Goal: Task Accomplishment & Management: Complete application form

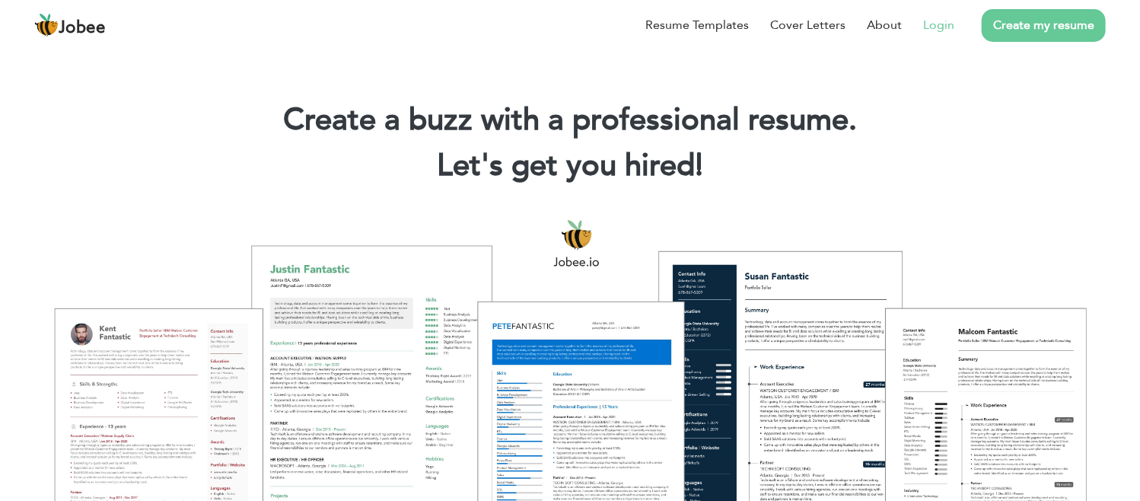
click at [934, 25] on link "Login" at bounding box center [938, 25] width 31 height 18
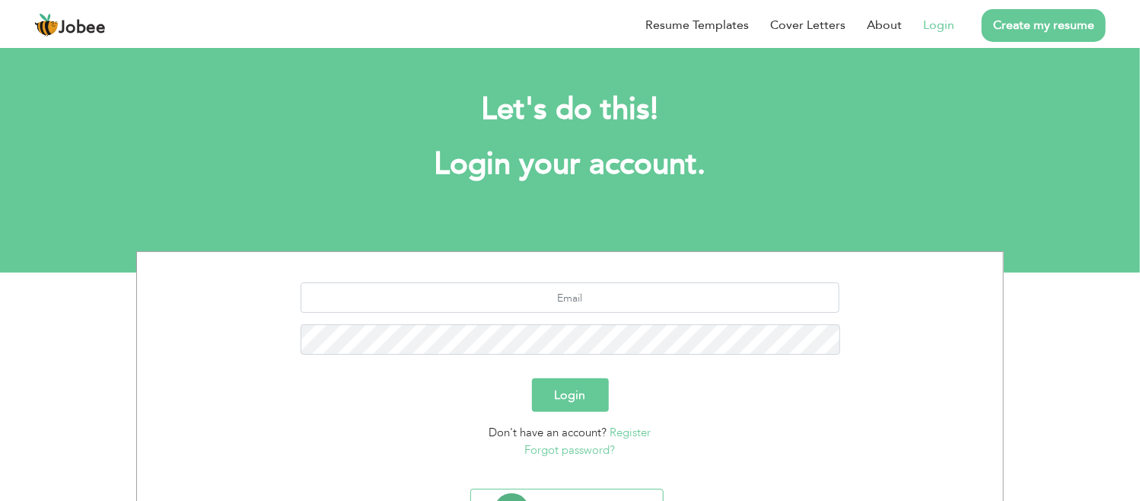
scroll to position [76, 0]
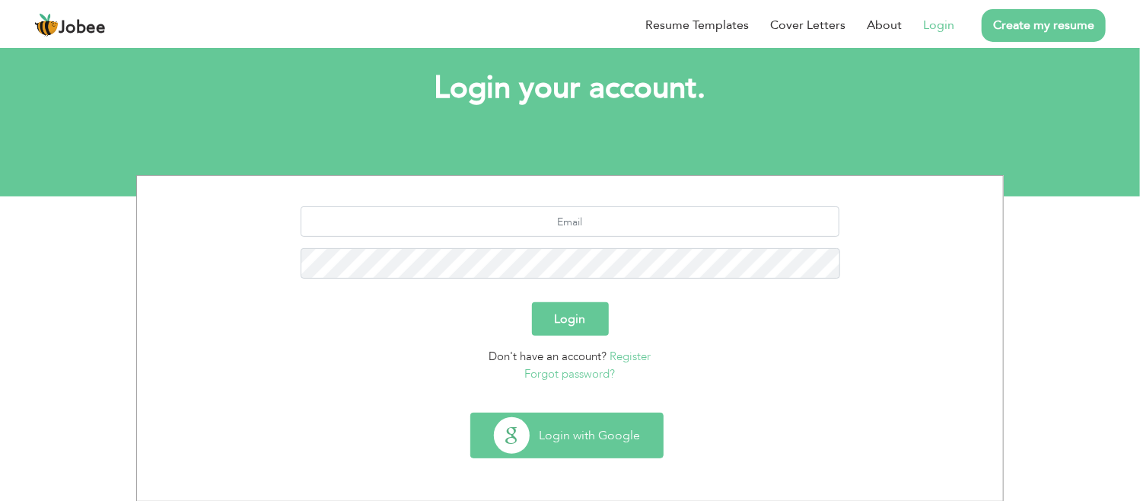
click at [545, 447] on button "Login with Google" at bounding box center [567, 435] width 192 height 44
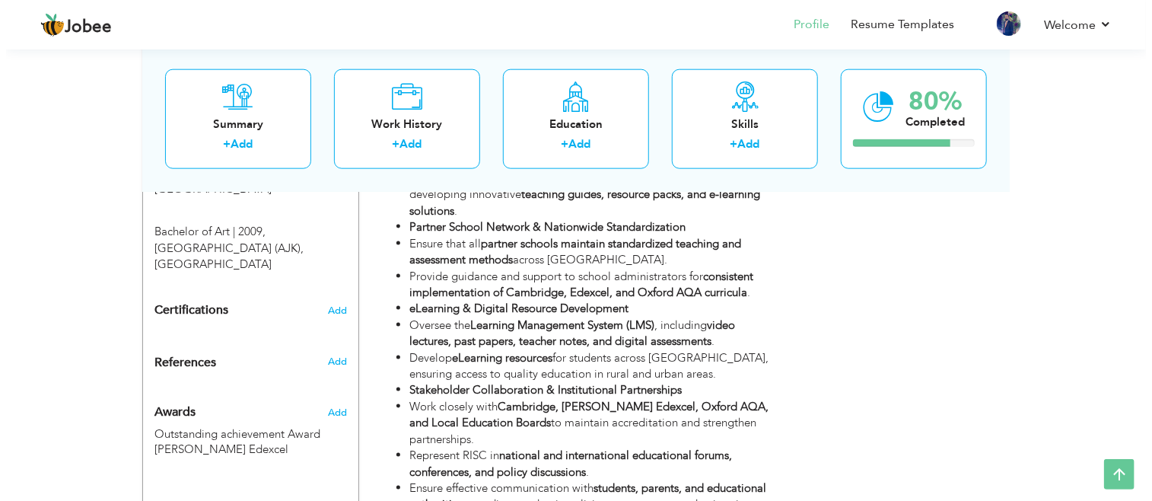
scroll to position [925, 0]
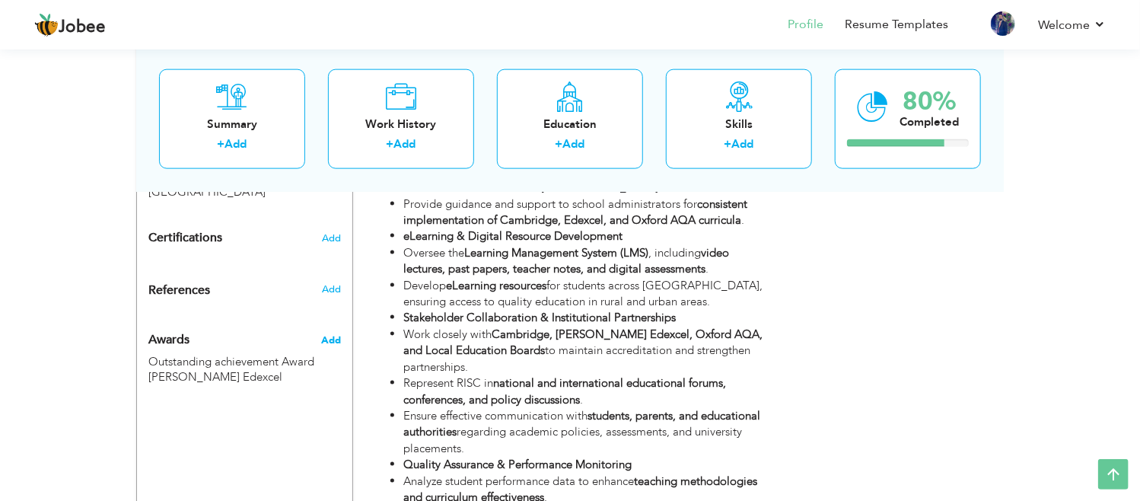
click at [332, 333] on span "Add" at bounding box center [331, 340] width 20 height 14
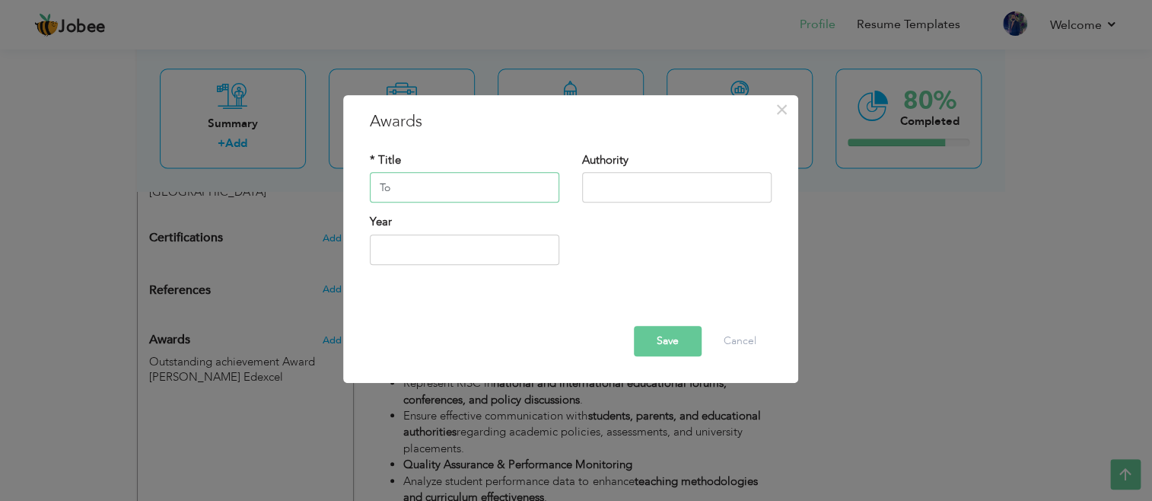
type input "T"
type input "D"
type input "CIE distinctions in Top in the World Maths and English May/June 2024"
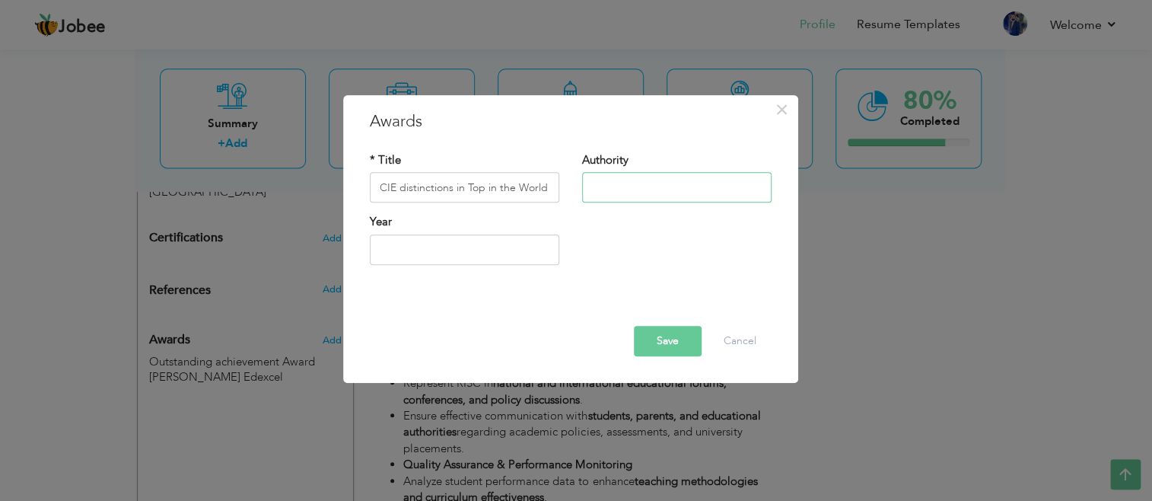
click at [597, 183] on input "text" at bounding box center [676, 188] width 189 height 30
type input "Camnbridge"
click at [540, 189] on input "CIE distinctions in Top in the World Maths and English May/June 2024" at bounding box center [464, 188] width 189 height 30
drag, startPoint x: 552, startPoint y: 189, endPoint x: 531, endPoint y: 186, distance: 20.8
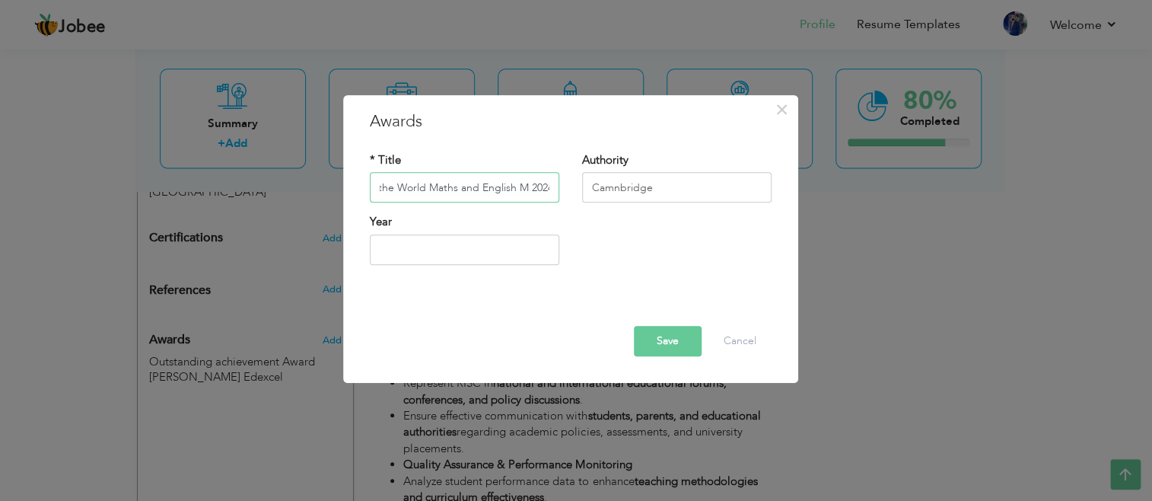
drag, startPoint x: 531, startPoint y: 186, endPoint x: 517, endPoint y: 196, distance: 17.1
drag, startPoint x: 517, startPoint y: 196, endPoint x: 532, endPoint y: 187, distance: 17.4
click at [532, 187] on input "CIE distinctions in Top in the World Maths and English M 2024" at bounding box center [464, 188] width 189 height 30
type input "CIE distinctions in Top in the World Maths and English"
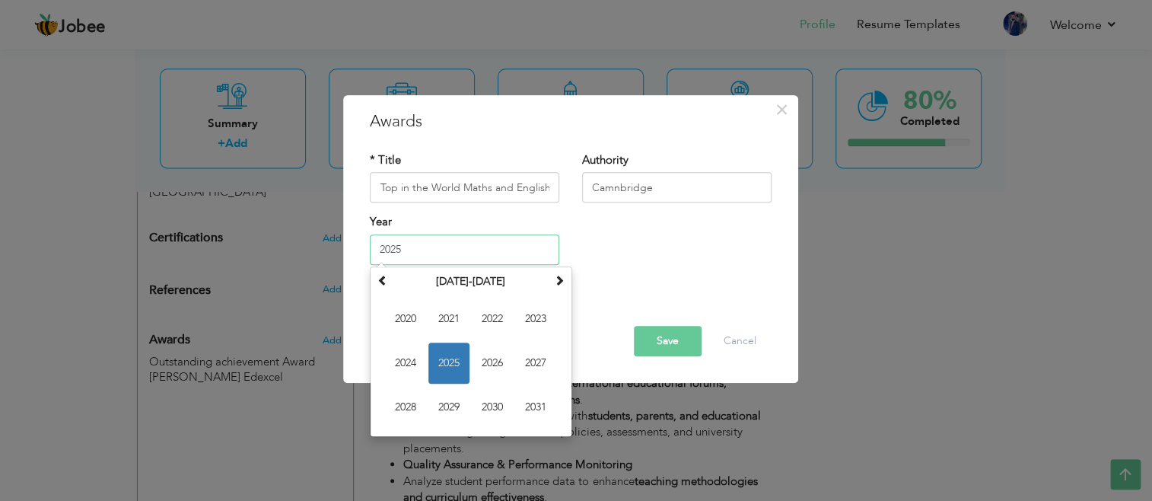
click at [452, 245] on input "2025" at bounding box center [464, 249] width 189 height 30
click at [407, 361] on span "2024" at bounding box center [405, 362] width 41 height 41
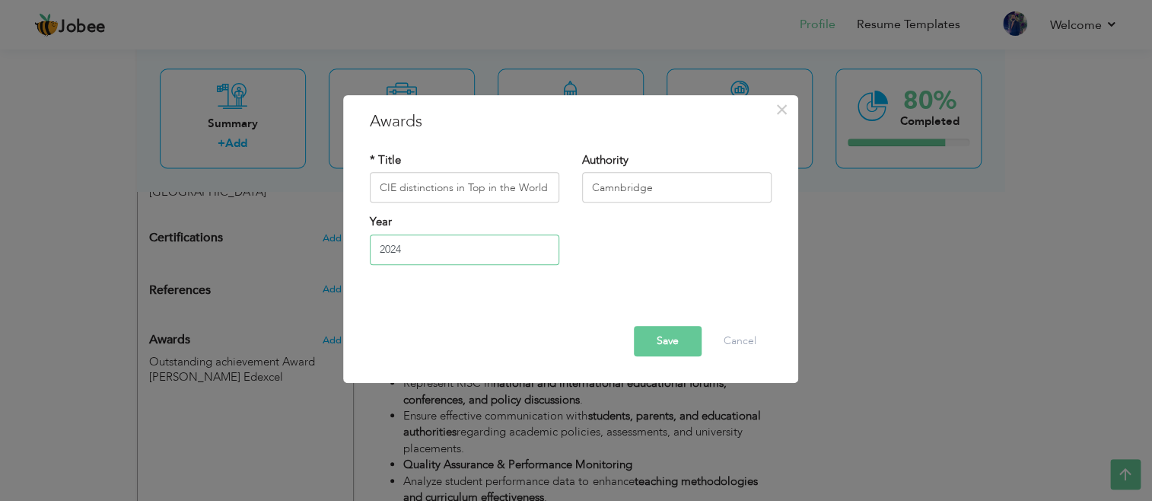
click at [435, 248] on input "2024" at bounding box center [464, 249] width 189 height 30
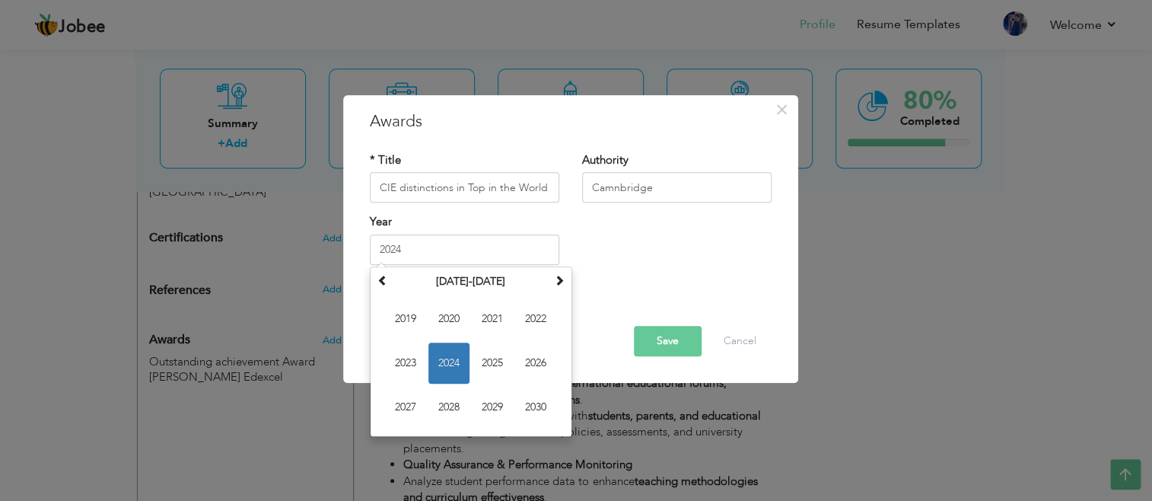
click at [655, 348] on button "Save" at bounding box center [668, 341] width 68 height 30
type input "2024"
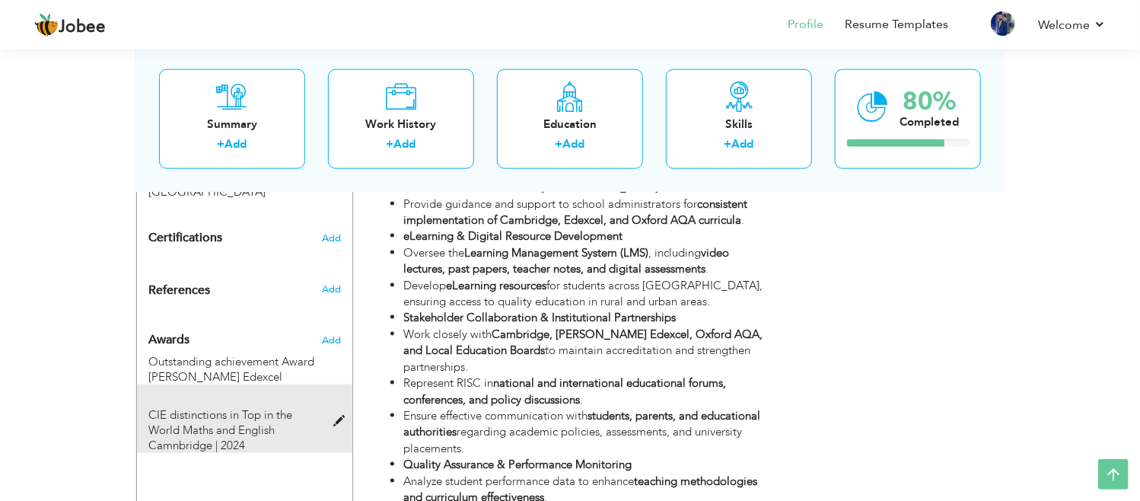
click at [339, 415] on span at bounding box center [342, 420] width 19 height 11
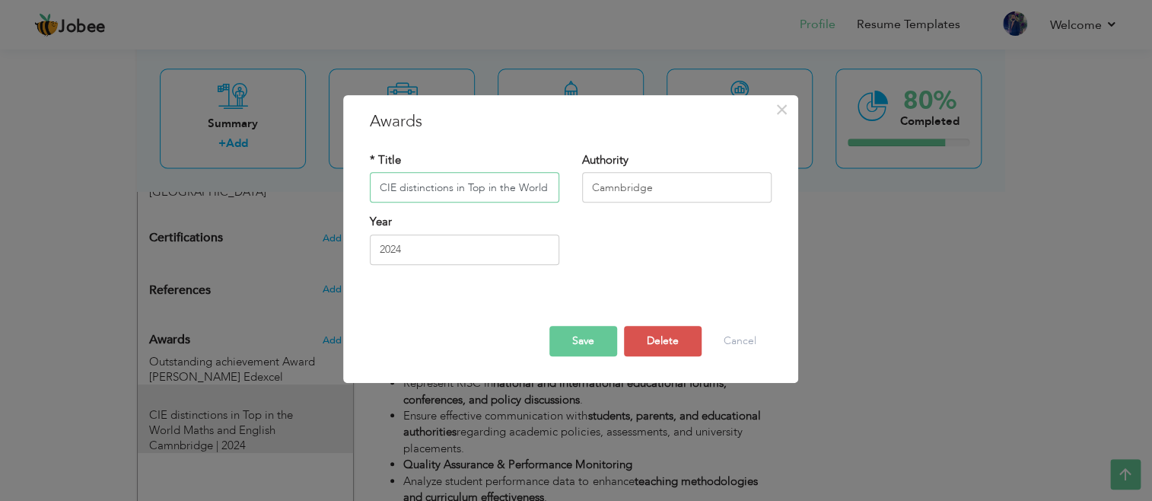
scroll to position [0, 88]
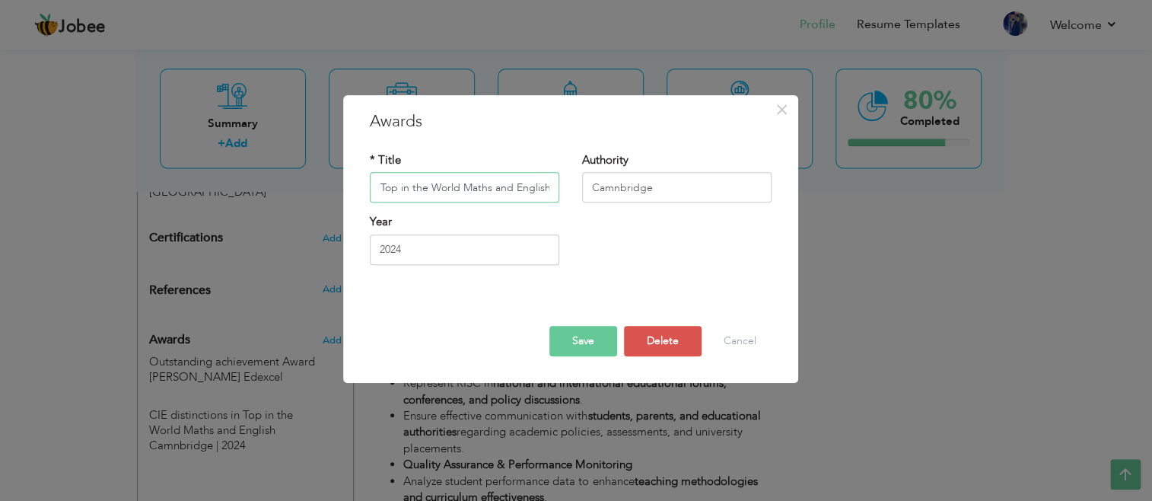
click at [459, 191] on input "CIE distinctions in Top in the World Maths and English" at bounding box center [464, 188] width 189 height 30
click at [600, 345] on button "Save" at bounding box center [583, 341] width 68 height 30
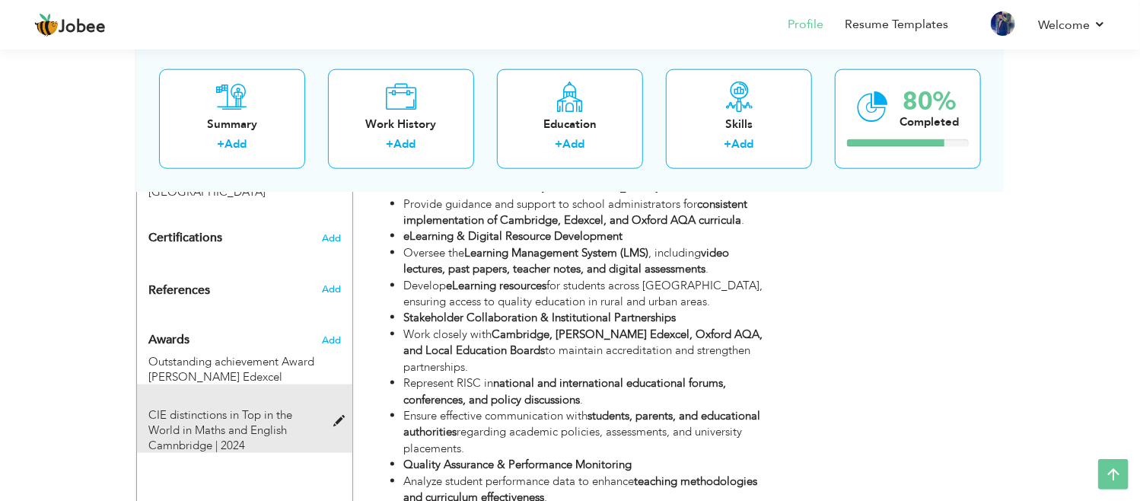
click at [339, 415] on span at bounding box center [342, 420] width 19 height 11
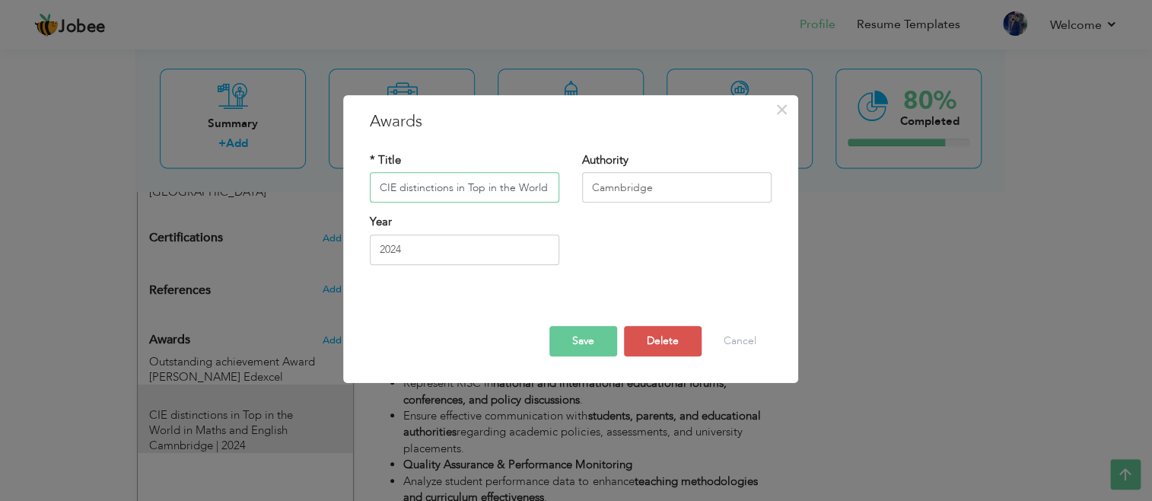
scroll to position [0, 94]
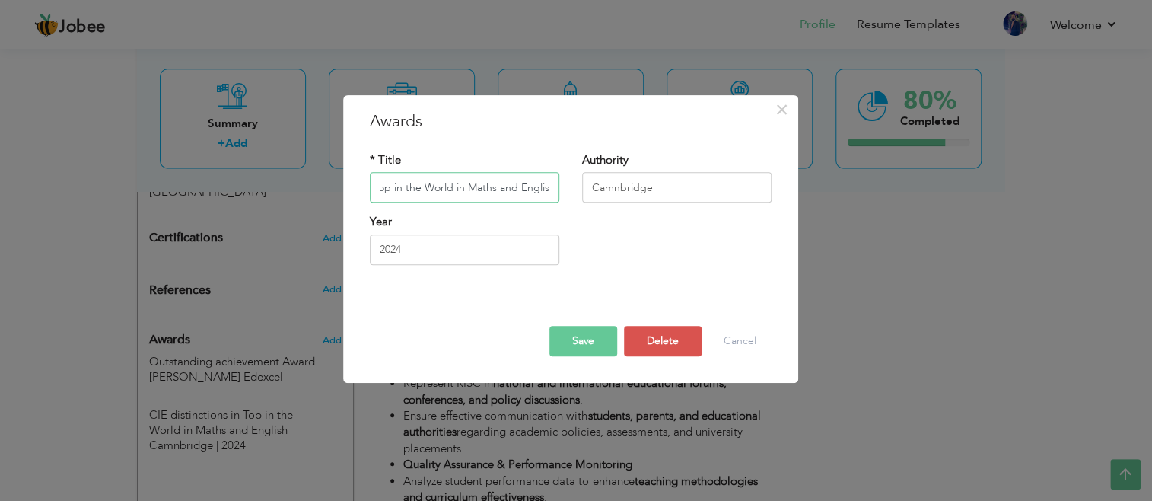
click at [544, 194] on input "CIE distinctions in Top in the World in Maths and English" at bounding box center [464, 188] width 189 height 30
click at [463, 190] on input "CIE distinctions in Top h" at bounding box center [464, 188] width 189 height 30
click at [451, 190] on input "CIE distinctions ( Top h" at bounding box center [464, 188] width 189 height 30
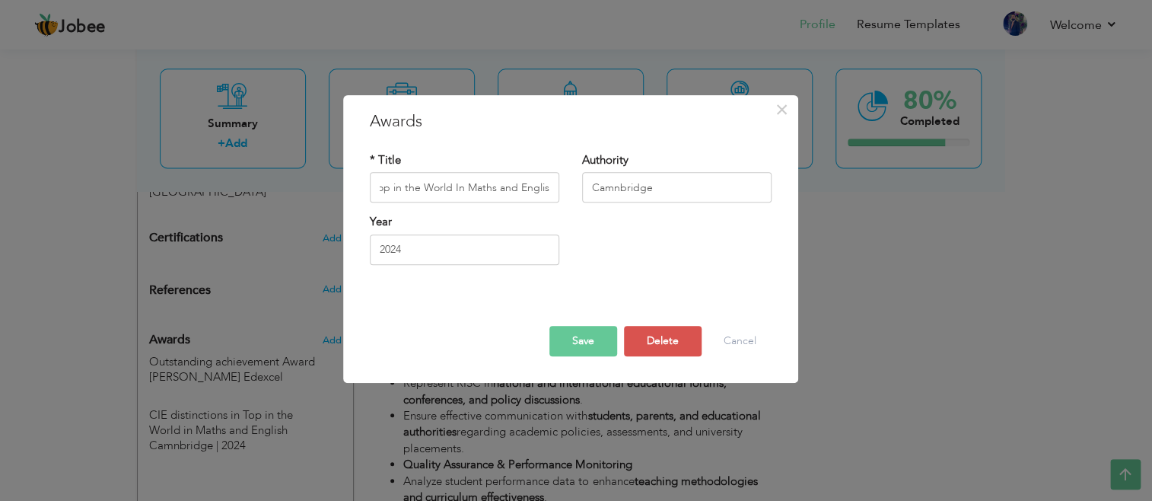
click at [601, 343] on button "Save" at bounding box center [583, 341] width 68 height 30
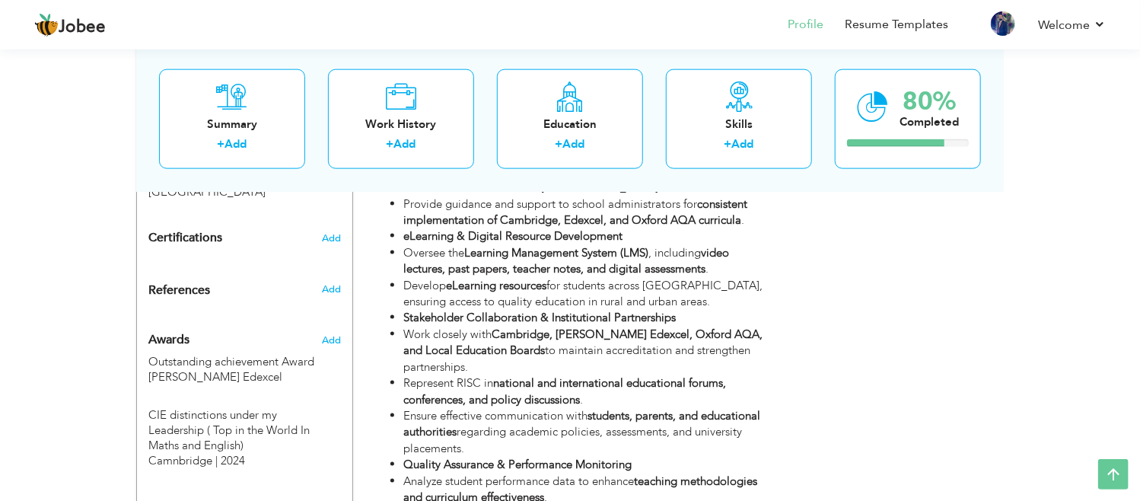
click at [341, 333] on h3 "Add" at bounding box center [331, 340] width 19 height 14
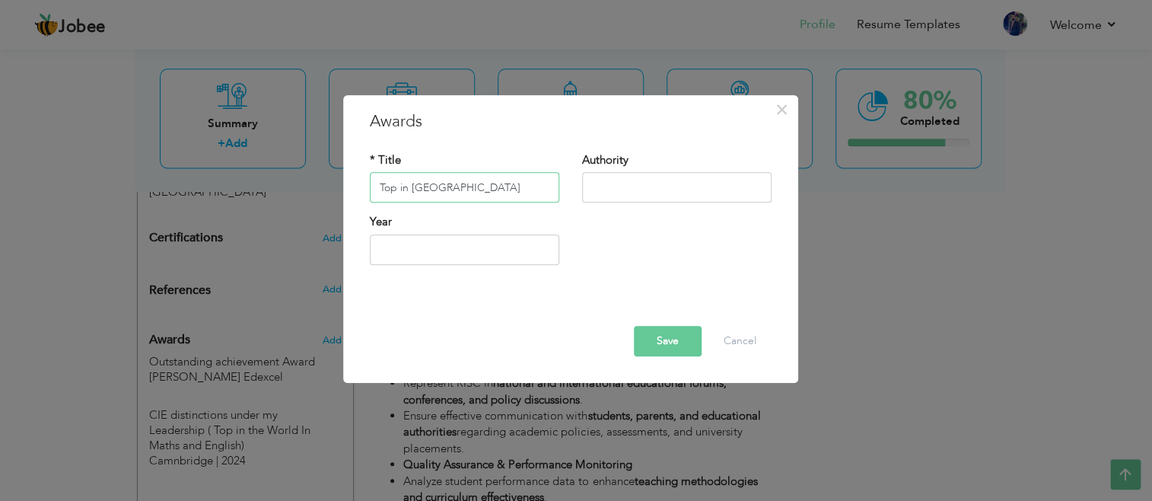
type input "Top in Pakistan"
click at [615, 186] on input "text" at bounding box center [676, 188] width 189 height 30
type input "[GEOGRAPHIC_DATA]"
click at [483, 191] on input "Top in Pakistan" at bounding box center [464, 188] width 189 height 30
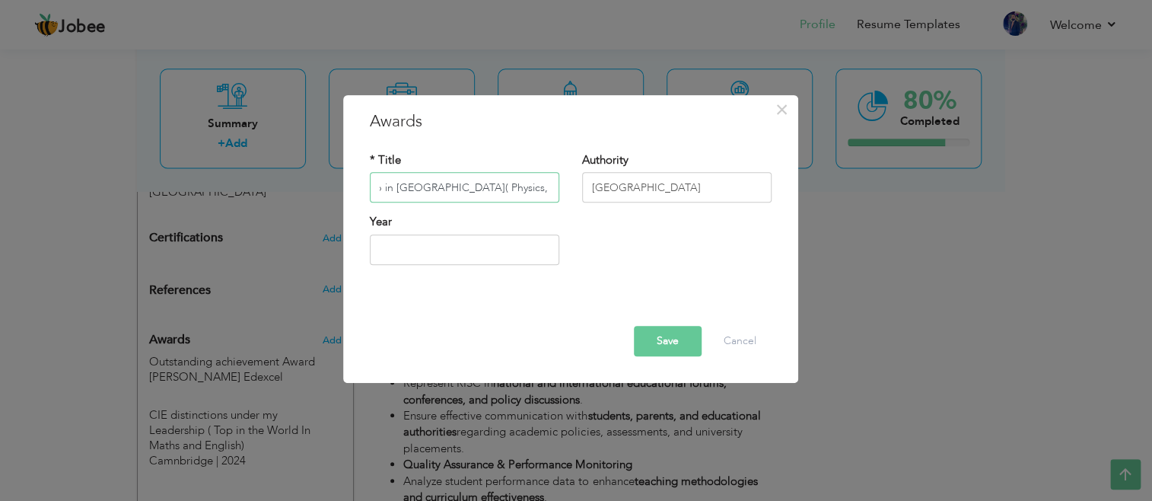
type input "Top in [GEOGRAPHIC_DATA]( Physics, Biology , Urdu)"
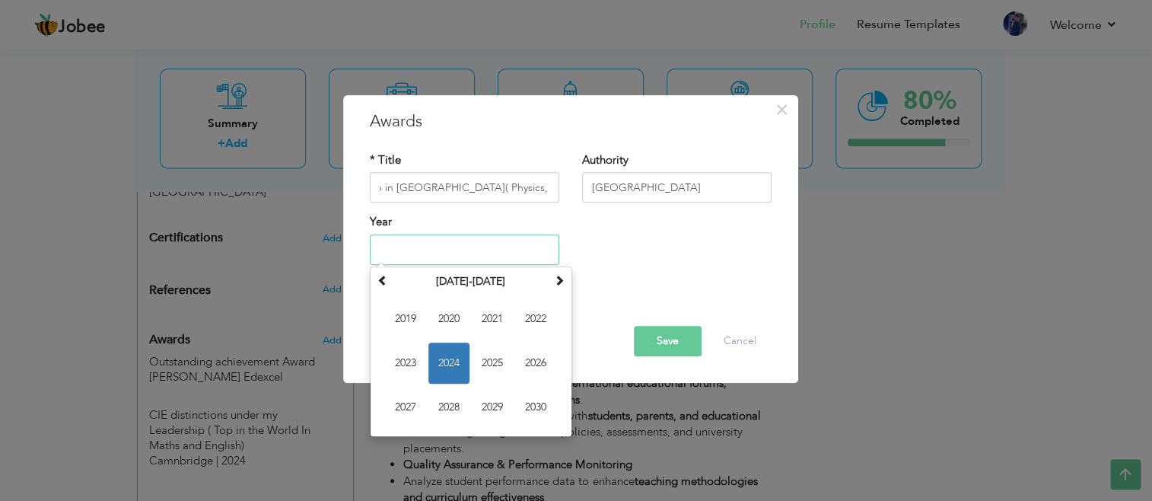
click at [414, 247] on input "text" at bounding box center [464, 249] width 189 height 30
click at [522, 331] on span "2022" at bounding box center [535, 318] width 41 height 41
type input "2022"
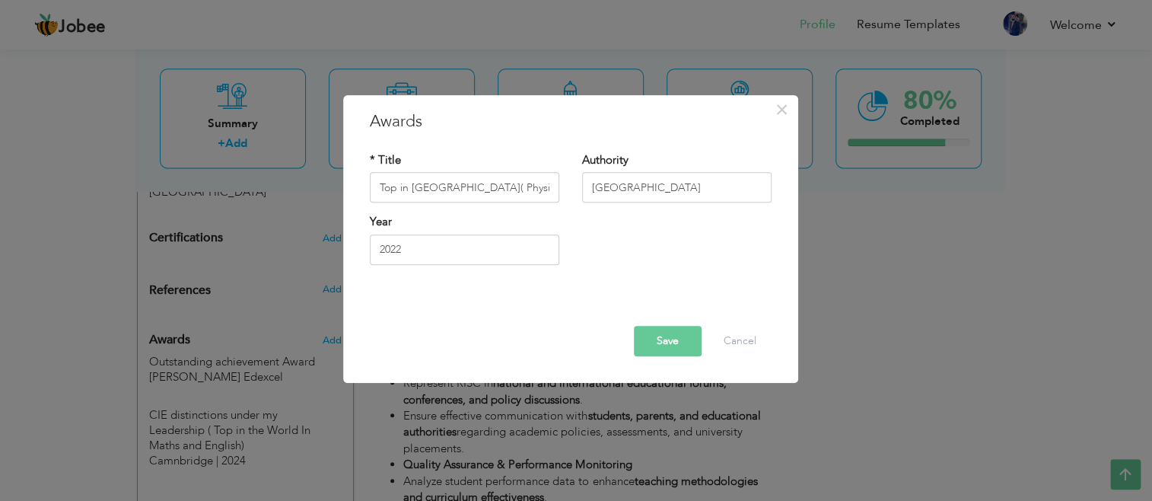
click at [678, 342] on button "Save" at bounding box center [668, 341] width 68 height 30
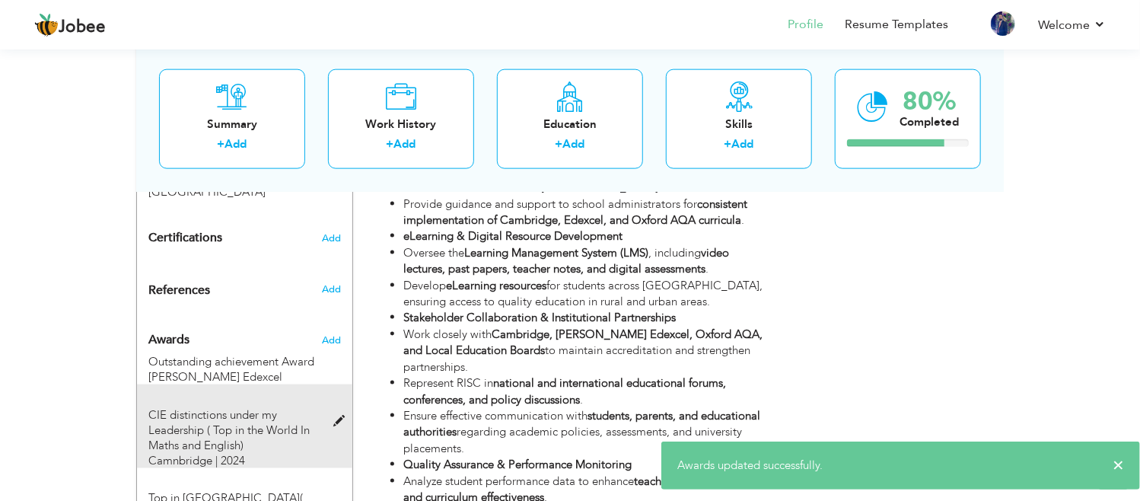
click at [333, 415] on span at bounding box center [342, 420] width 19 height 11
type input "CIE distinctions under my Leadership ( Top in the World In Maths and English)"
type input "Camnbridge"
type input "2024"
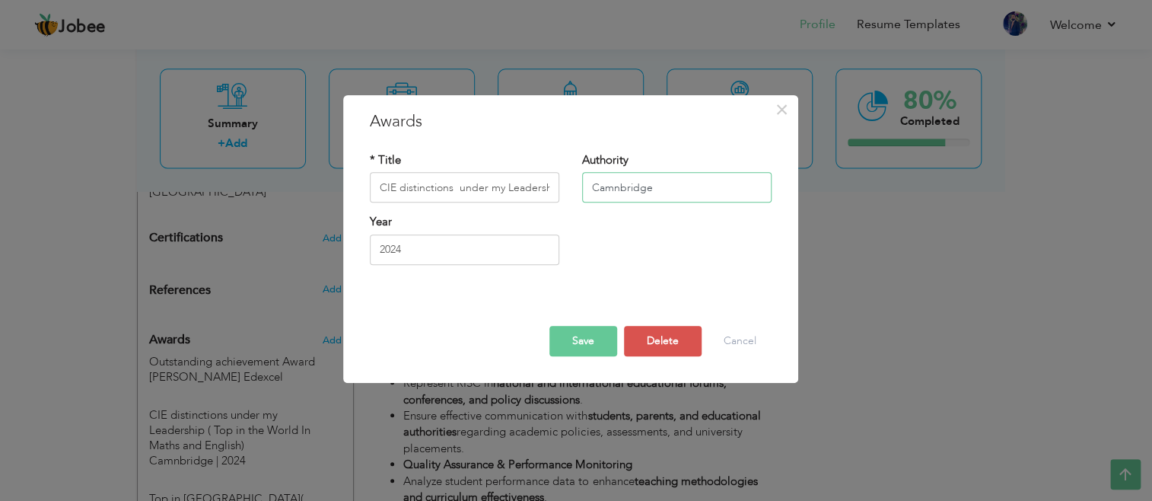
click at [619, 188] on input "Camnbridge" at bounding box center [676, 188] width 189 height 30
type input "[GEOGRAPHIC_DATA]"
click at [582, 340] on button "Save" at bounding box center [583, 341] width 68 height 30
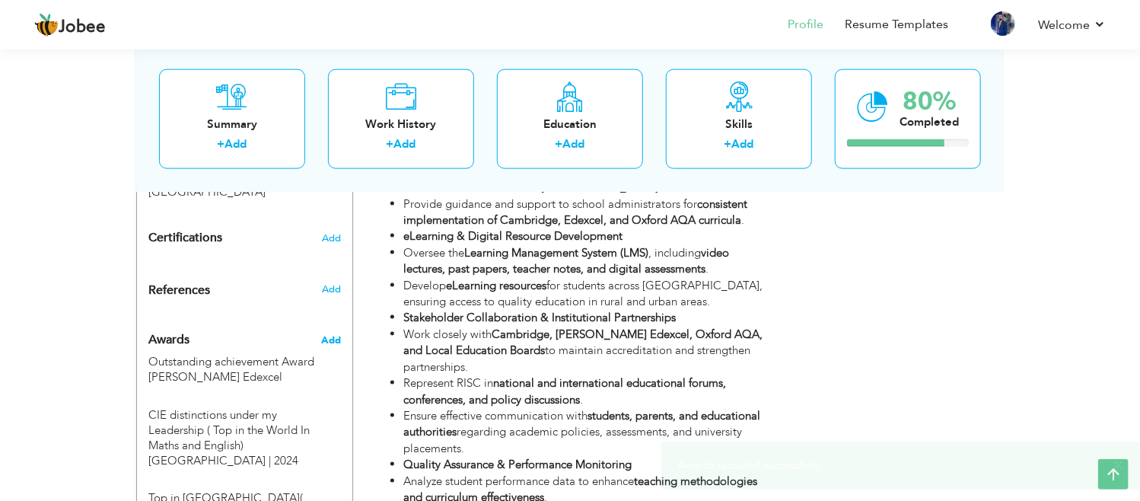
click at [333, 333] on span "Add" at bounding box center [331, 340] width 20 height 14
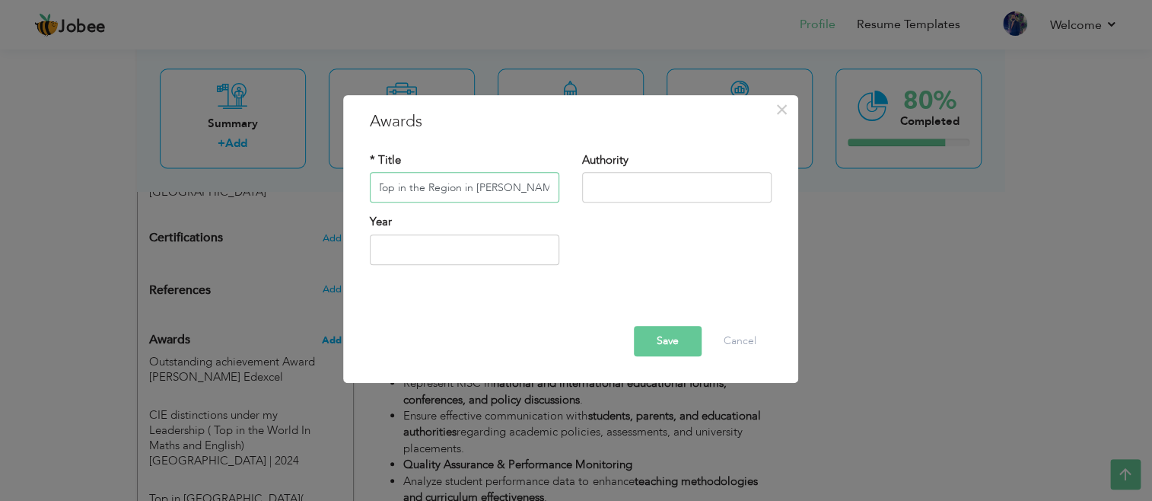
scroll to position [0, 5]
click at [519, 186] on input "Top in the Region in [PERSON_NAME] Edexcel" at bounding box center [464, 188] width 189 height 30
type input "Top in the Region in [PERSON_NAME] Edexcel"
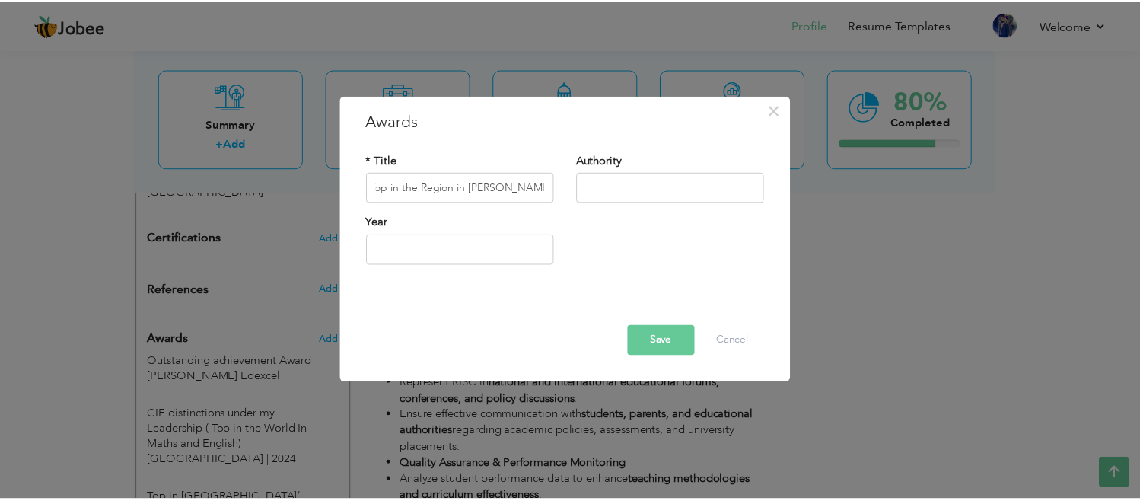
scroll to position [0, 0]
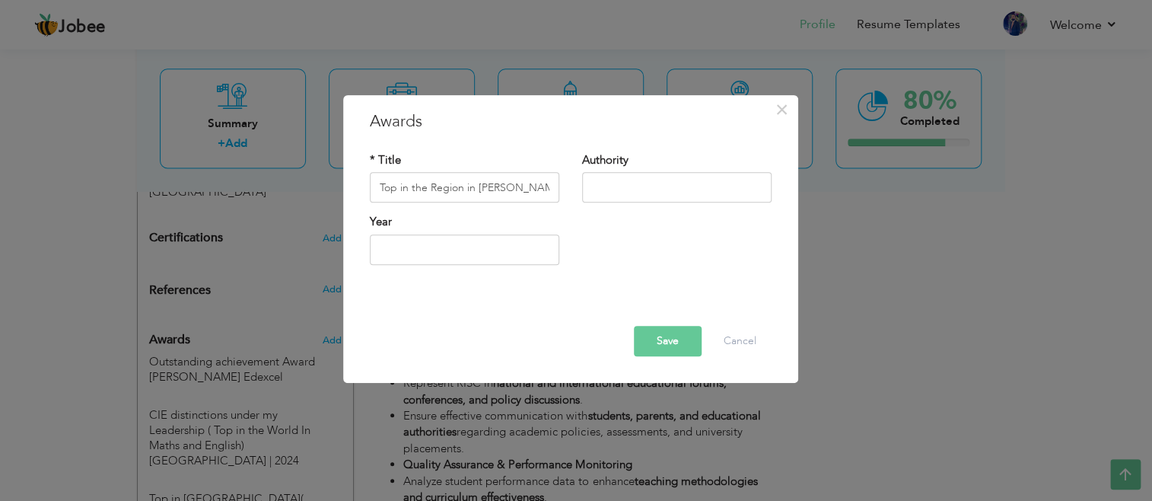
click at [541, 204] on div "* Title Top in the Region in Pearson Edexcel" at bounding box center [464, 183] width 212 height 62
click at [609, 202] on input "text" at bounding box center [676, 188] width 189 height 30
type input "[PERSON_NAME] Edexcel"
click at [454, 247] on input "text" at bounding box center [464, 249] width 189 height 30
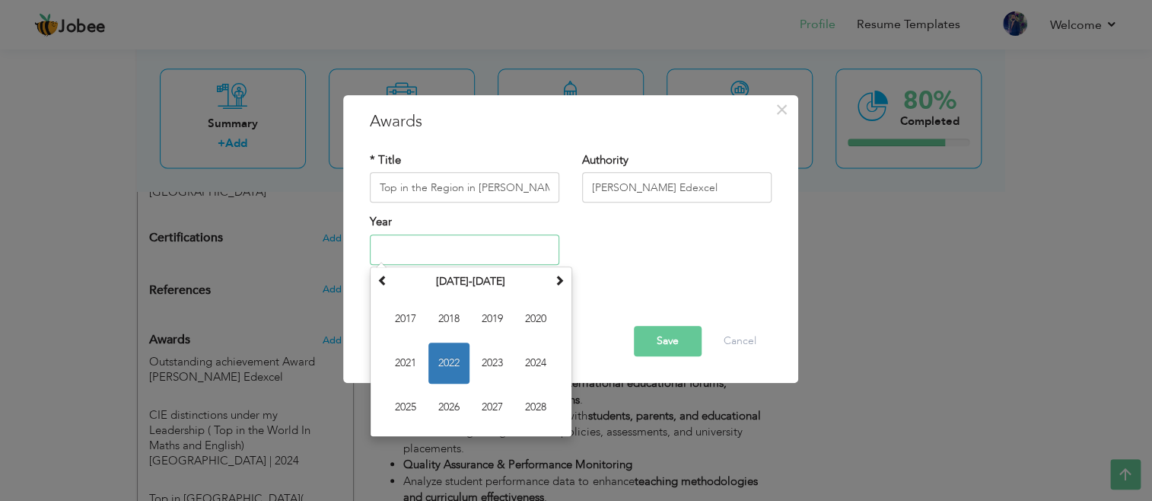
type input "2024"
click at [655, 348] on button "Save" at bounding box center [668, 341] width 68 height 30
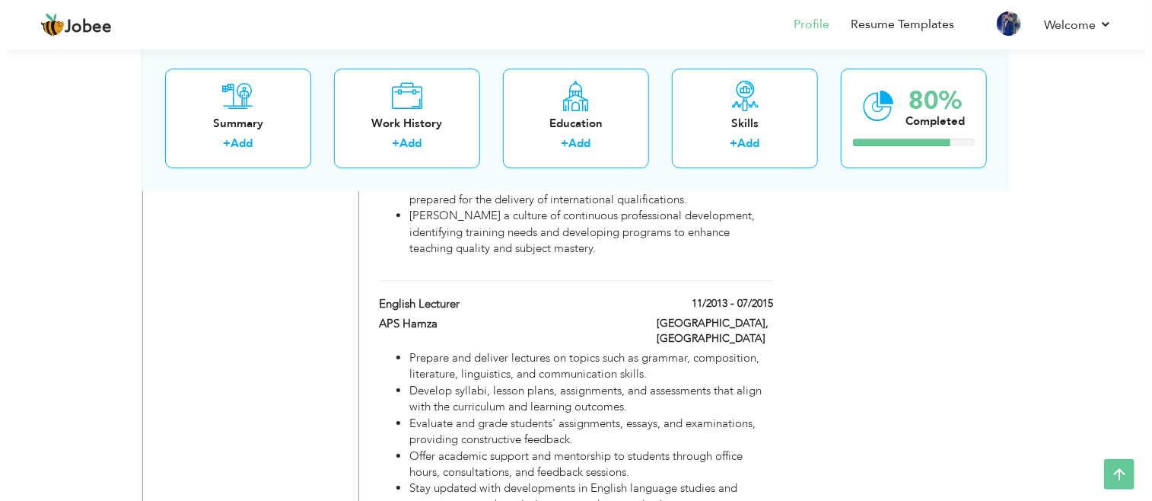
scroll to position [2216, 0]
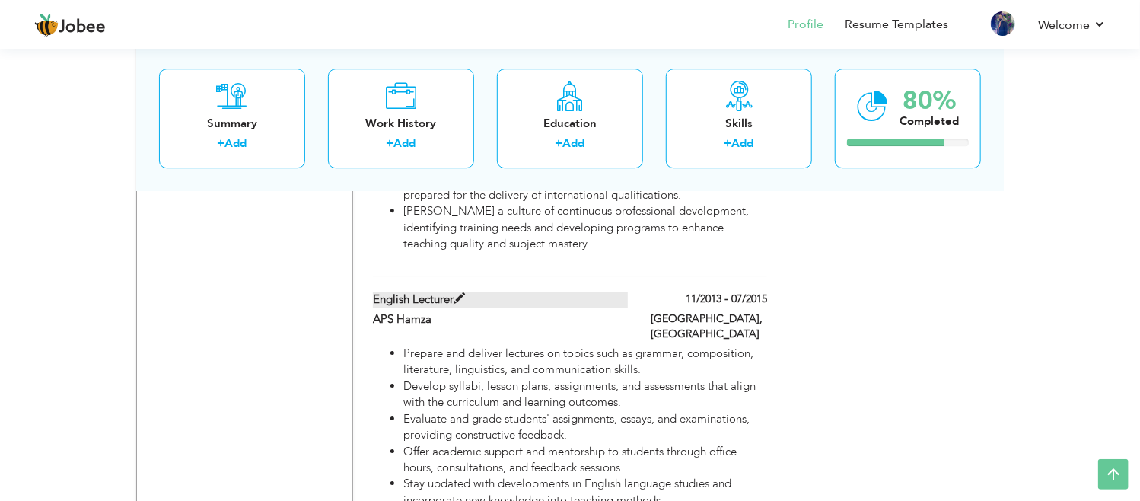
click at [459, 293] on span at bounding box center [459, 298] width 11 height 11
type input "English Lecturer"
type input "APS Hamza"
type input "11/2013"
type input "07/2015"
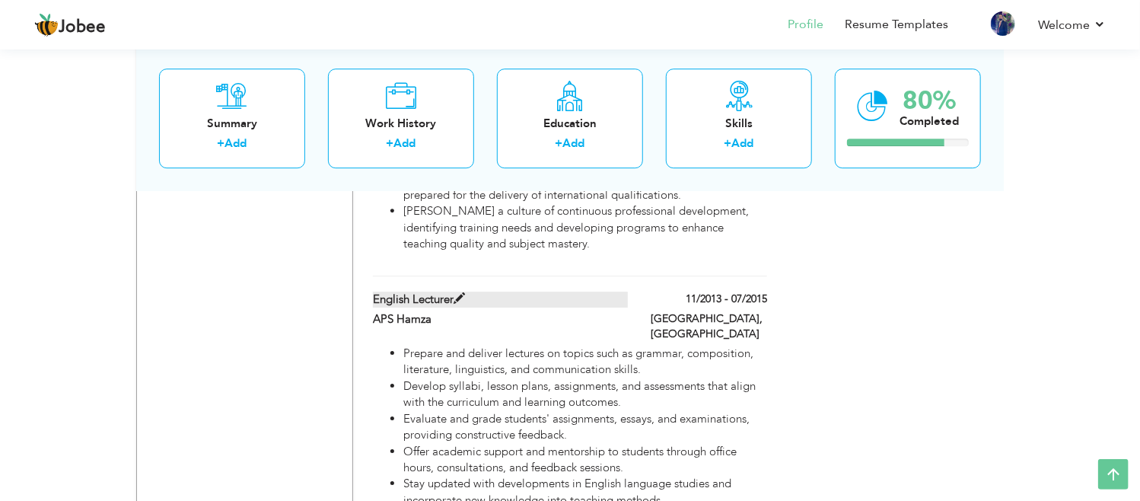
type input "[GEOGRAPHIC_DATA]"
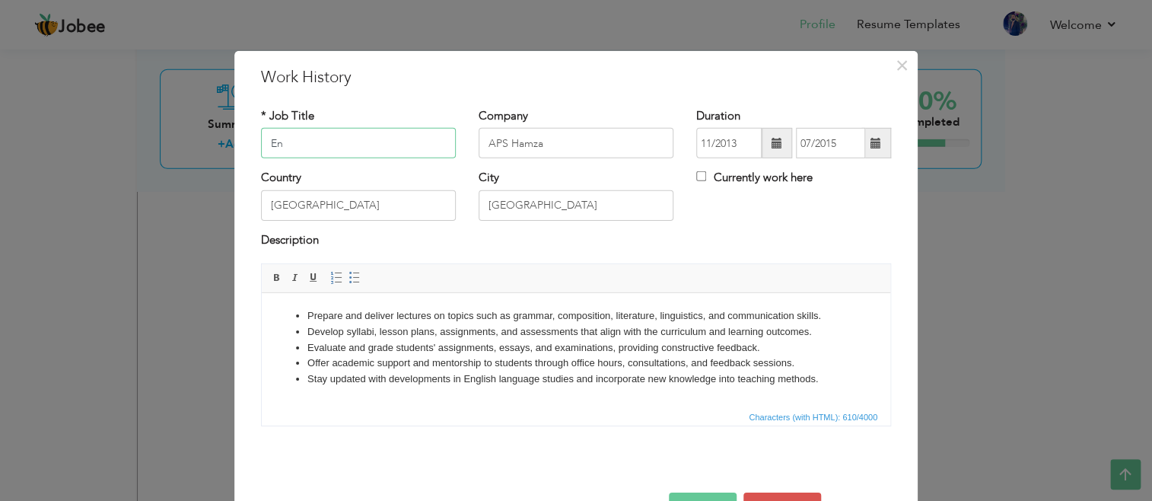
type input "E"
type input "Sociology Teacher"
click at [565, 143] on input "APS Hamza" at bounding box center [576, 143] width 195 height 30
type input "A"
type input "Roots"
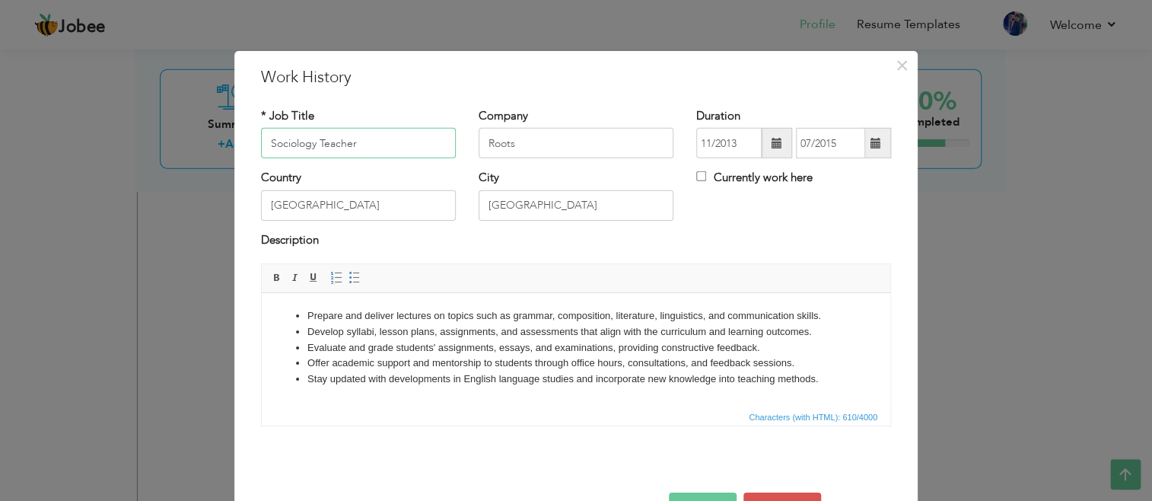
click at [310, 143] on input "Sociology Teacher" at bounding box center [358, 143] width 195 height 30
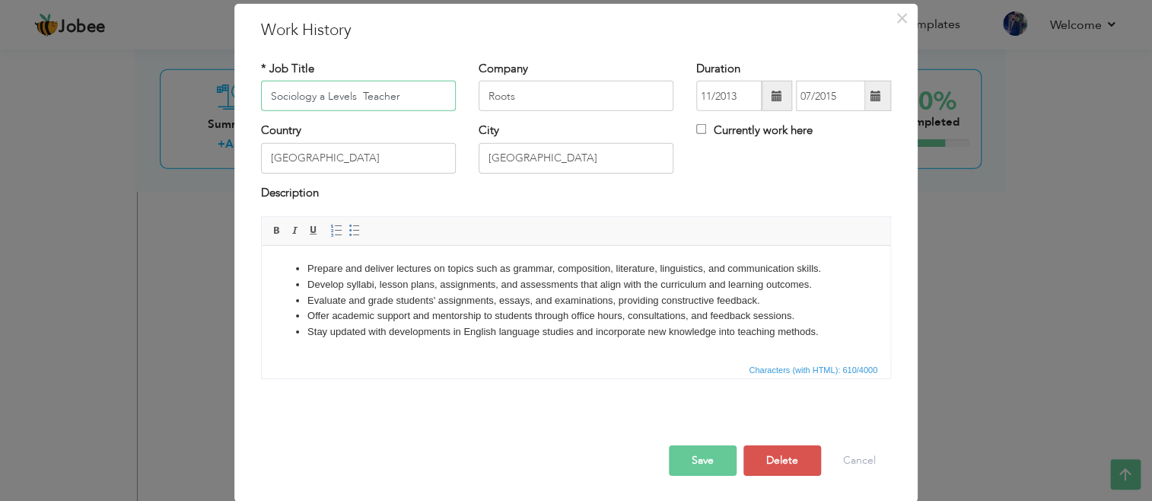
type input "Sociology a Levels Teacher"
click at [842, 261] on li "Prepare and deliver lectures on topics such as grammar, composition, literature…" at bounding box center [575, 269] width 537 height 16
drag, startPoint x: 392, startPoint y: 97, endPoint x: 285, endPoint y: 97, distance: 107.3
click at [285, 97] on input "Sociology a Levels Teacher" at bounding box center [358, 96] width 195 height 30
drag, startPoint x: 402, startPoint y: 96, endPoint x: 252, endPoint y: 92, distance: 150.0
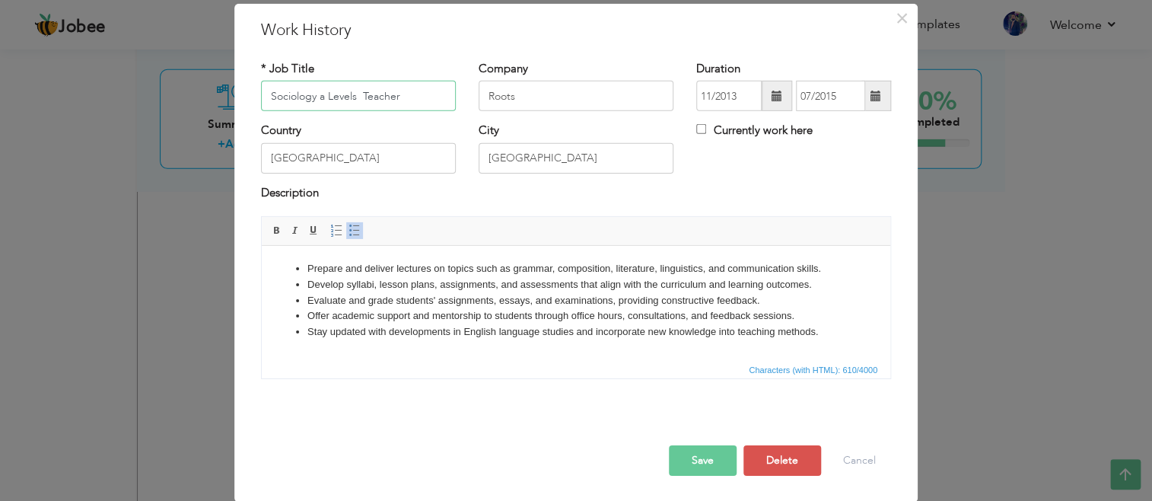
click at [252, 92] on div "* Job Title Sociology a Levels Teacher" at bounding box center [359, 92] width 218 height 62
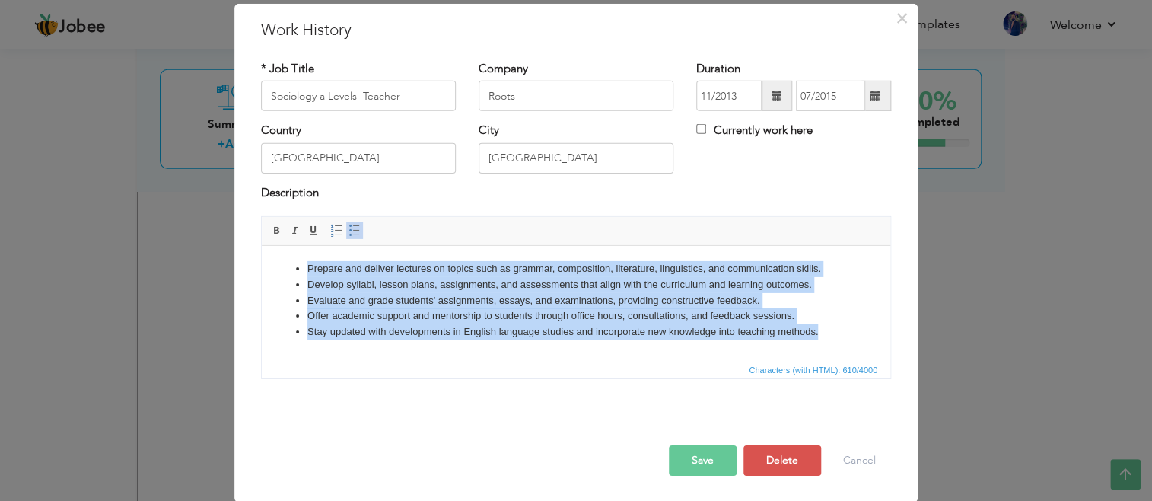
drag, startPoint x: 823, startPoint y: 331, endPoint x: 261, endPoint y: 231, distance: 571.3
click at [262, 246] on html "Prepare and deliver lectures on topics such as grammar, composition, literature…" at bounding box center [576, 301] width 629 height 110
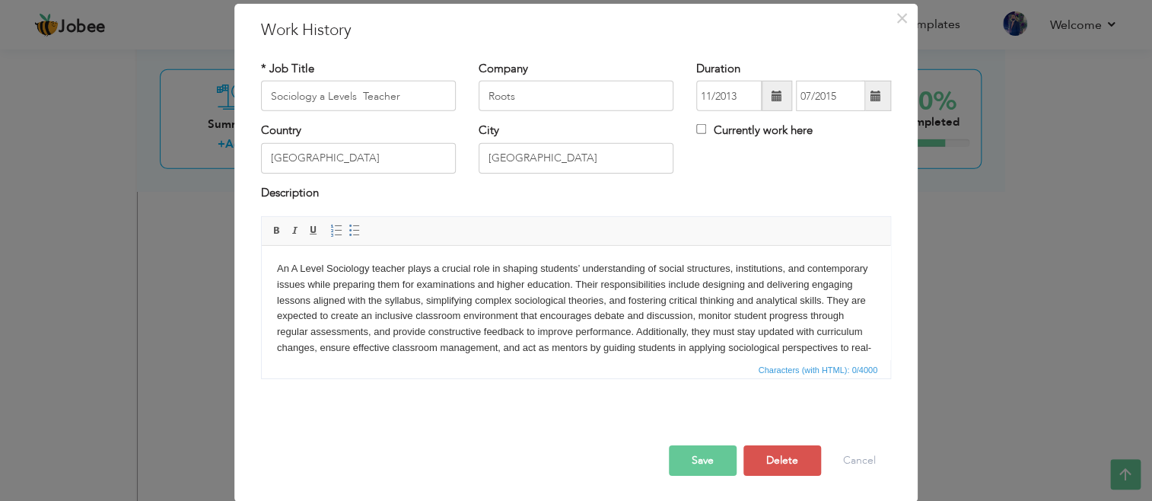
scroll to position [9, 0]
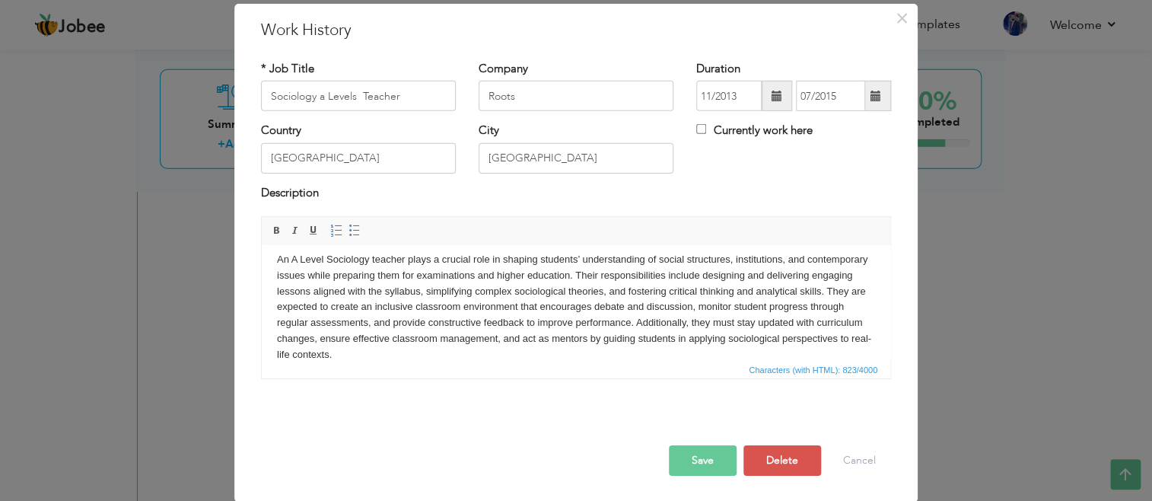
click at [695, 446] on button "Save" at bounding box center [703, 460] width 68 height 30
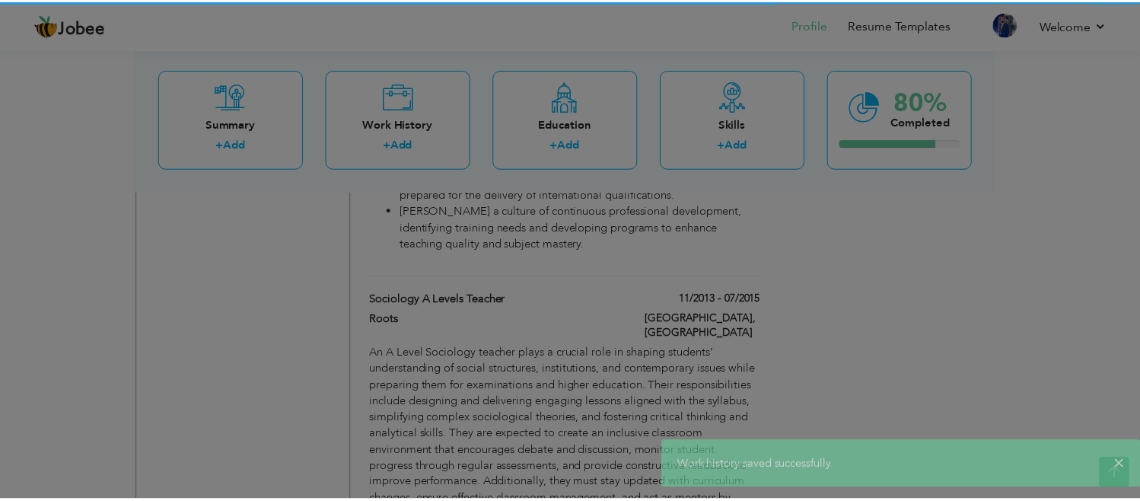
scroll to position [0, 0]
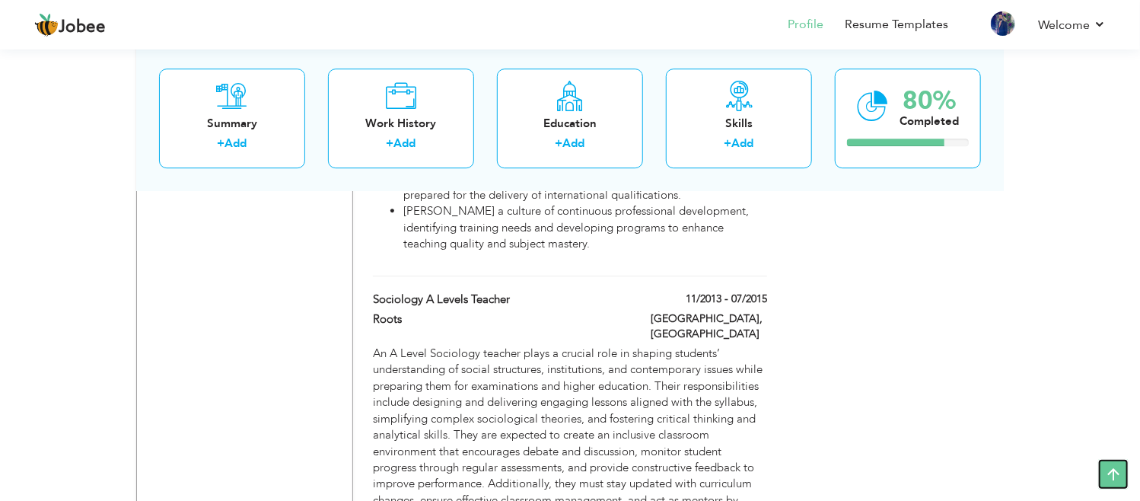
click at [1115, 466] on icon at bounding box center [1113, 474] width 30 height 30
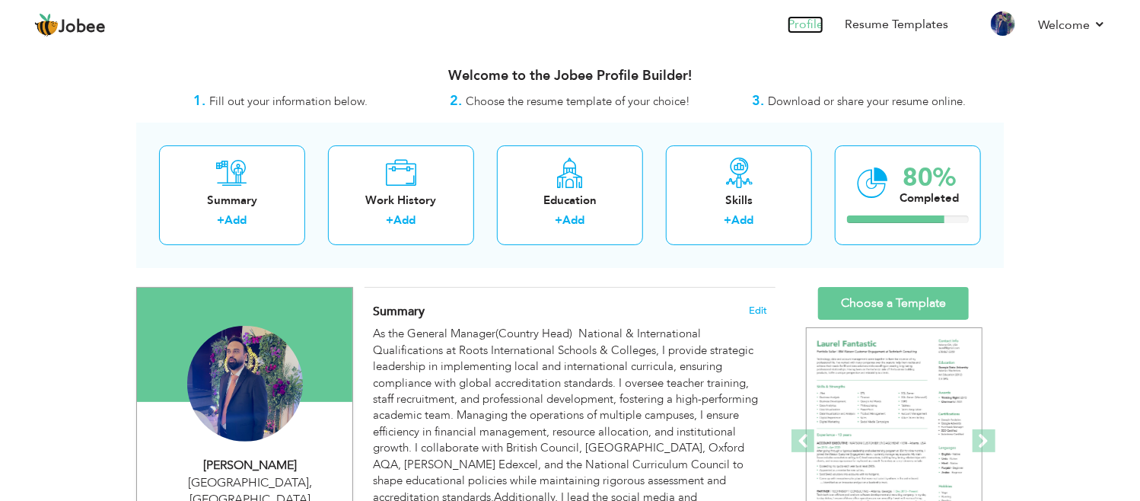
click at [805, 29] on link "Profile" at bounding box center [806, 25] width 36 height 18
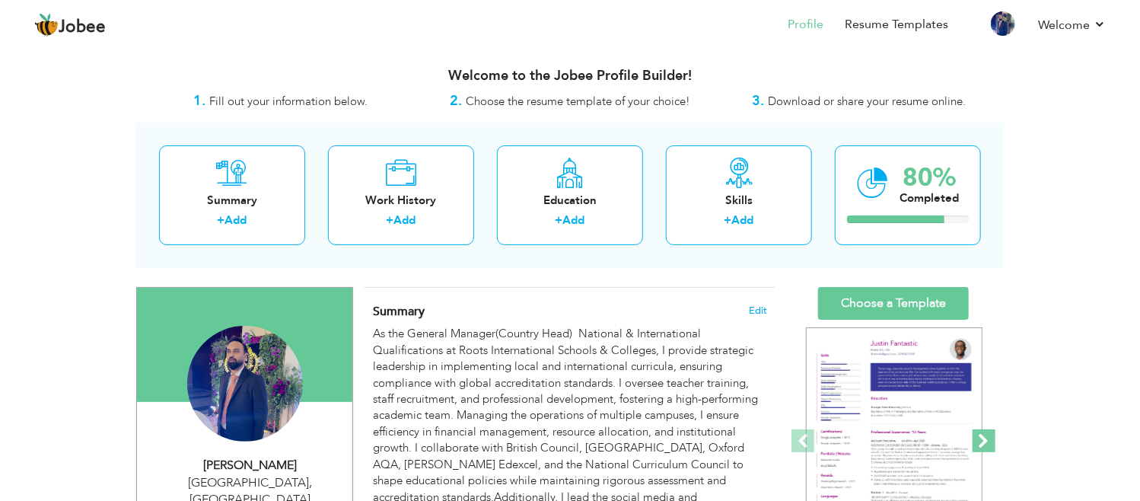
click at [992, 444] on span at bounding box center [984, 440] width 23 height 23
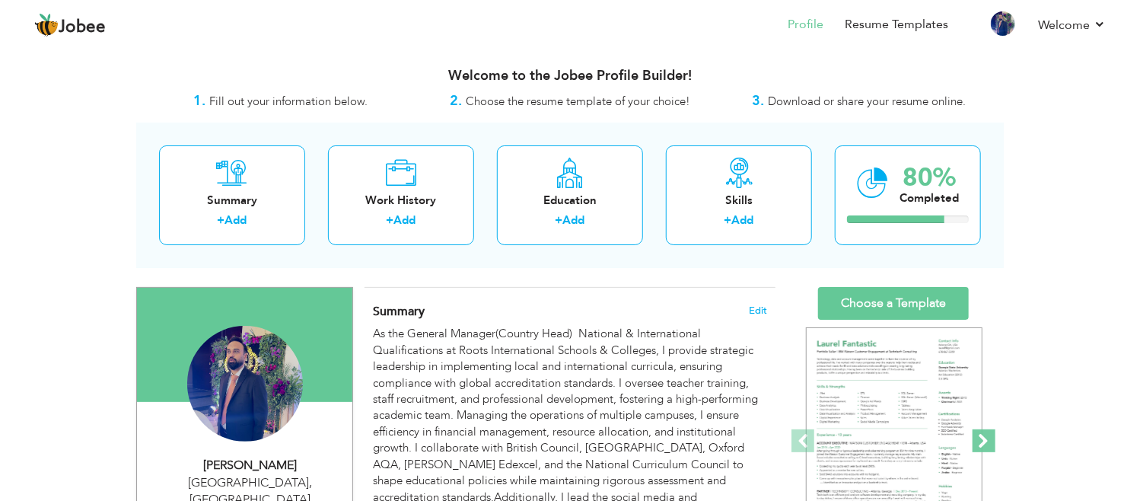
click at [992, 444] on span at bounding box center [984, 440] width 23 height 23
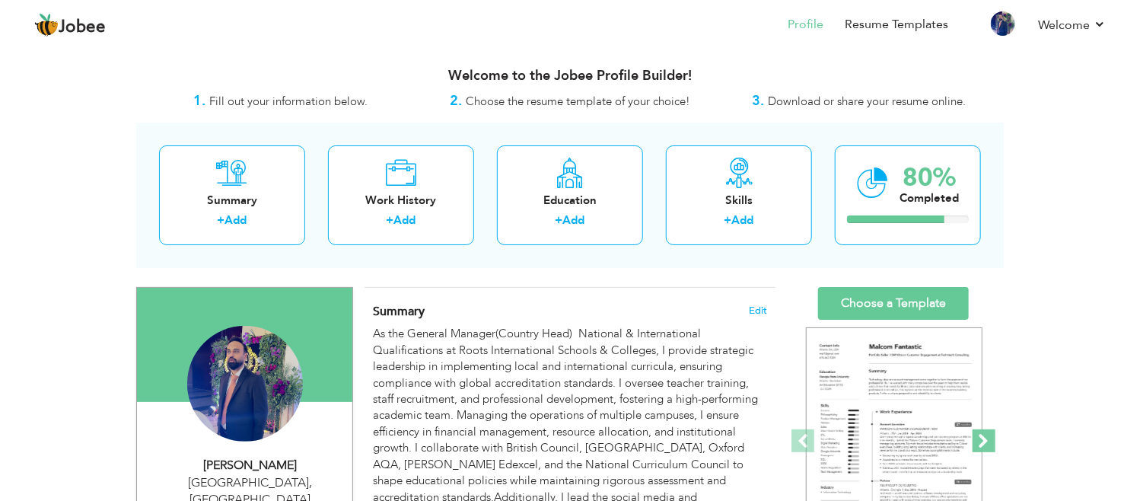
click at [992, 444] on span at bounding box center [984, 440] width 23 height 23
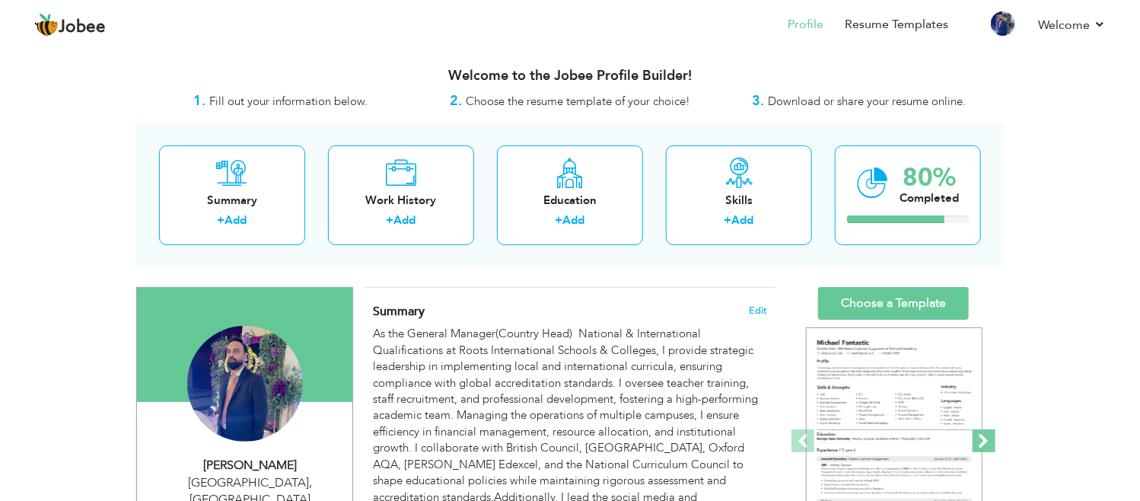
click at [992, 444] on span at bounding box center [984, 440] width 23 height 23
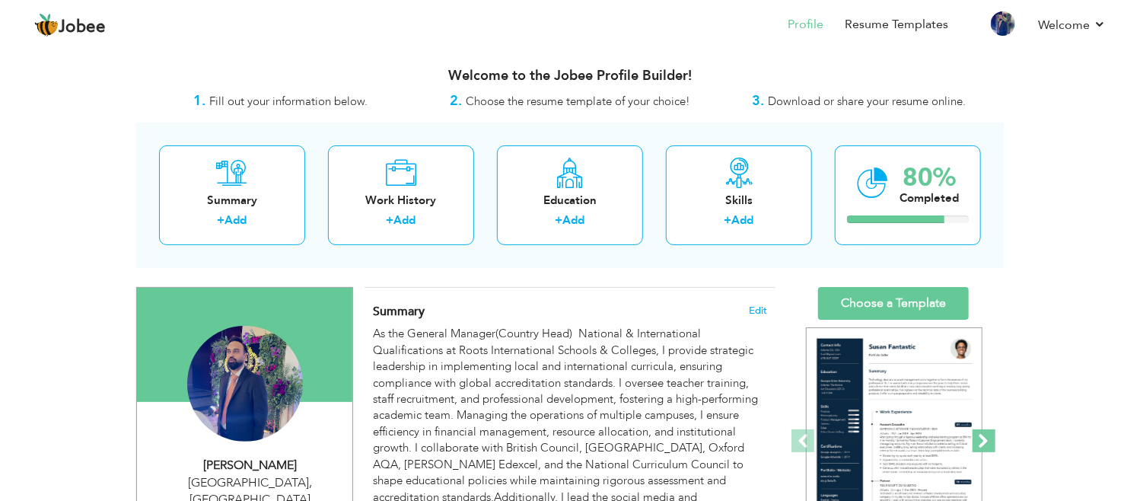
click at [992, 444] on span at bounding box center [984, 440] width 23 height 23
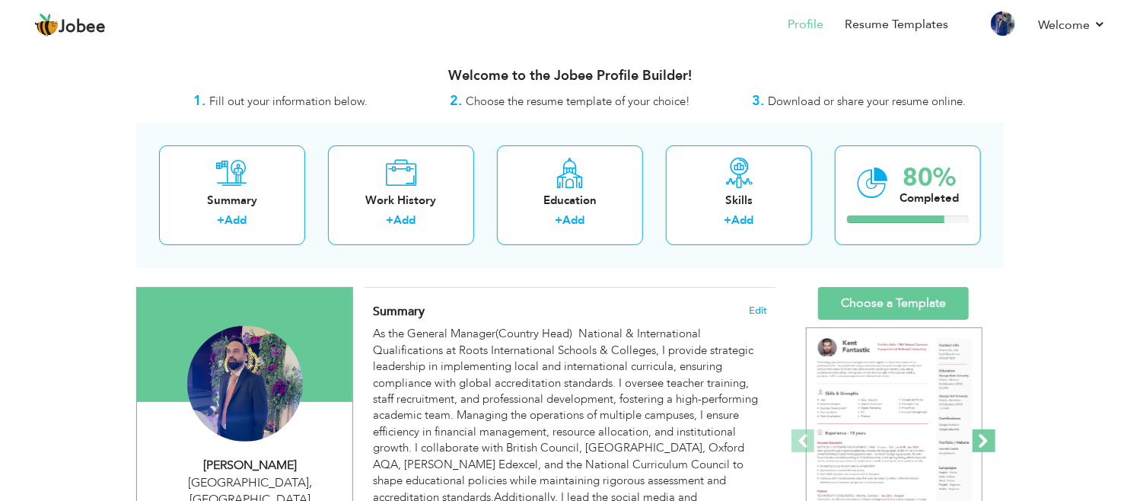
click at [992, 444] on span at bounding box center [984, 440] width 23 height 23
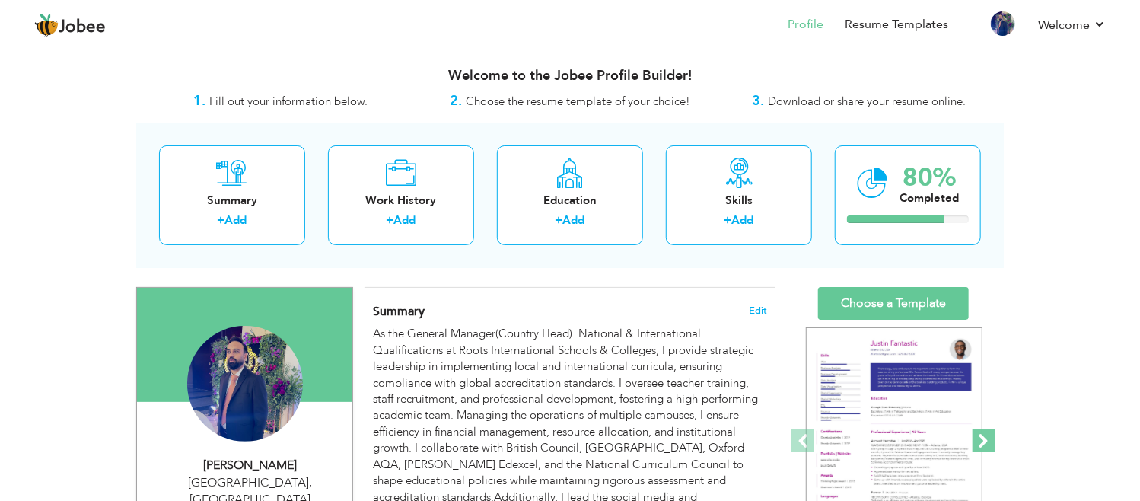
click at [992, 444] on span at bounding box center [984, 440] width 23 height 23
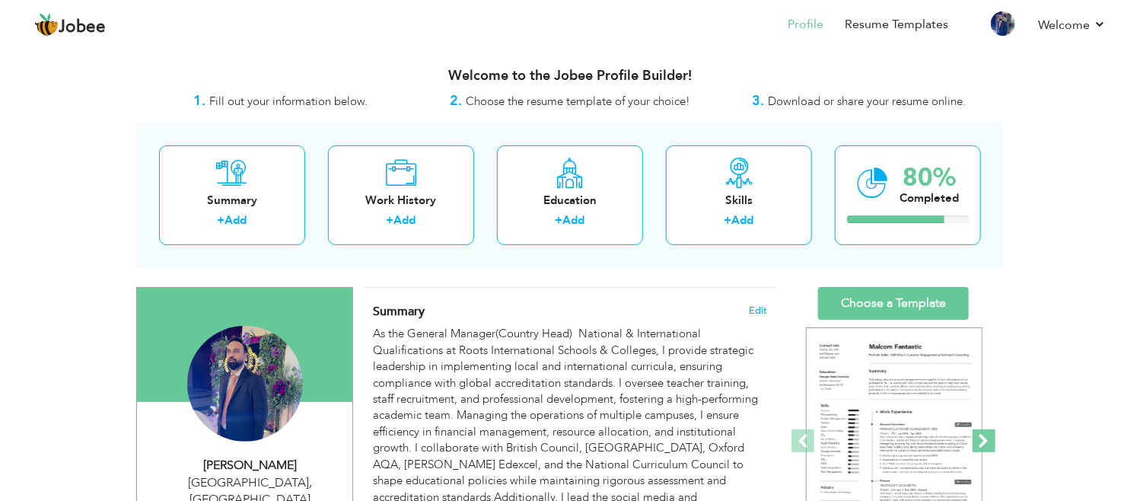
click at [992, 444] on span at bounding box center [984, 440] width 23 height 23
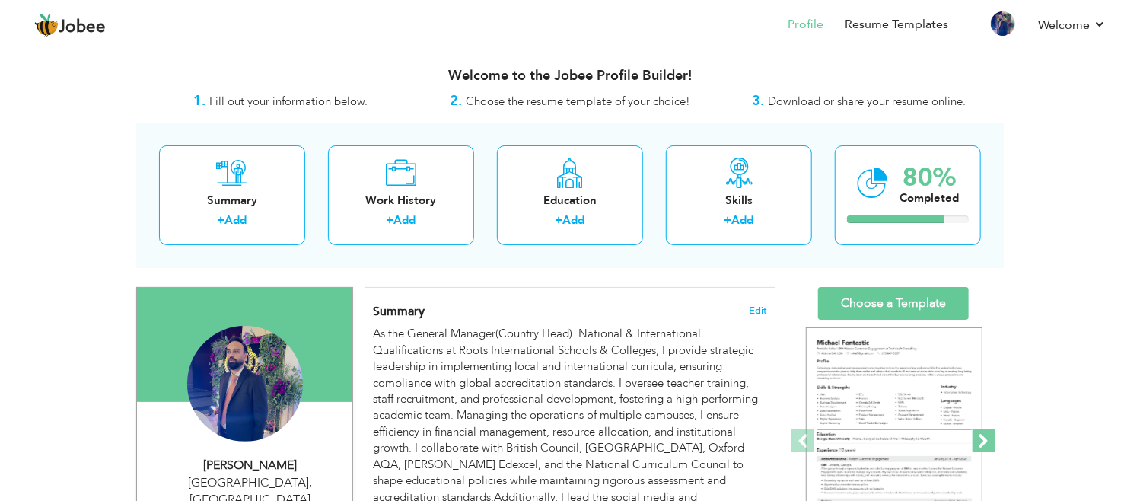
click at [992, 444] on span at bounding box center [984, 440] width 23 height 23
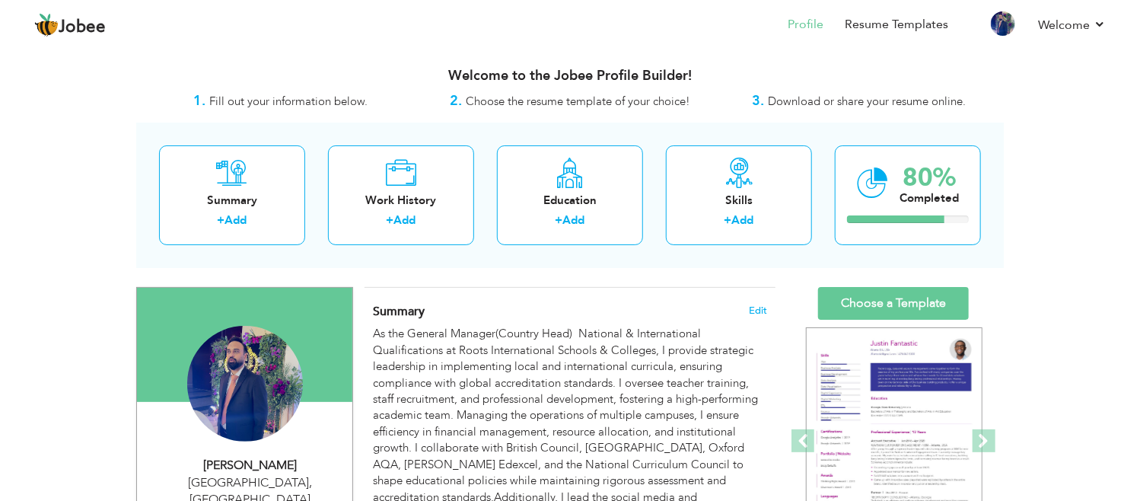
click at [785, 25] on li "Profile" at bounding box center [794, 25] width 57 height 41
click at [801, 24] on link "Profile" at bounding box center [806, 25] width 36 height 18
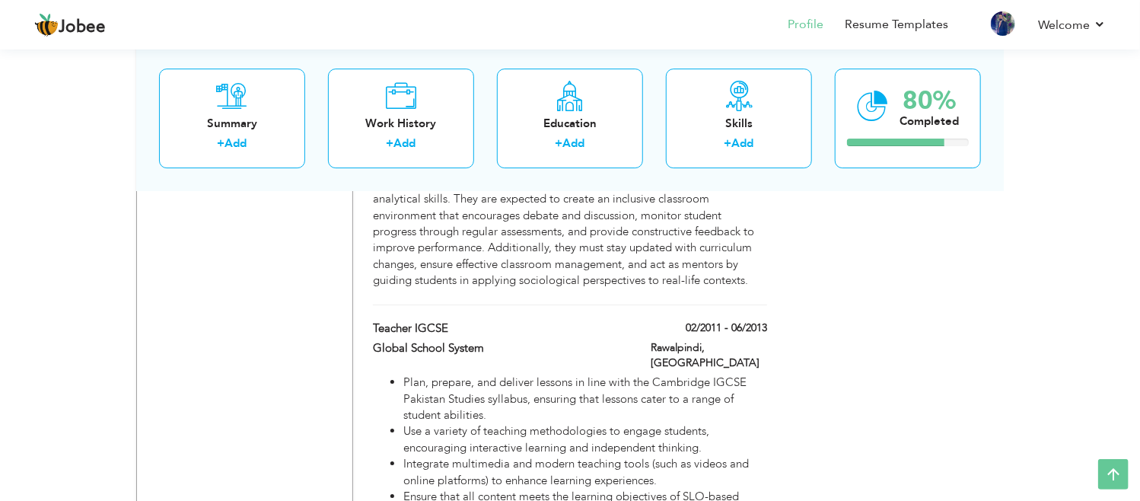
scroll to position [2622, 0]
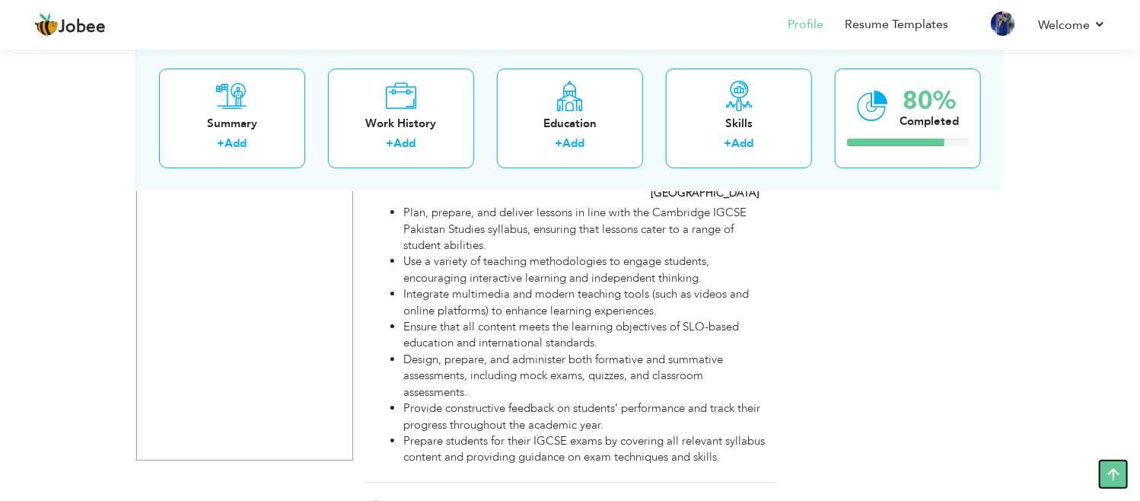
click at [1120, 478] on icon at bounding box center [1113, 474] width 30 height 30
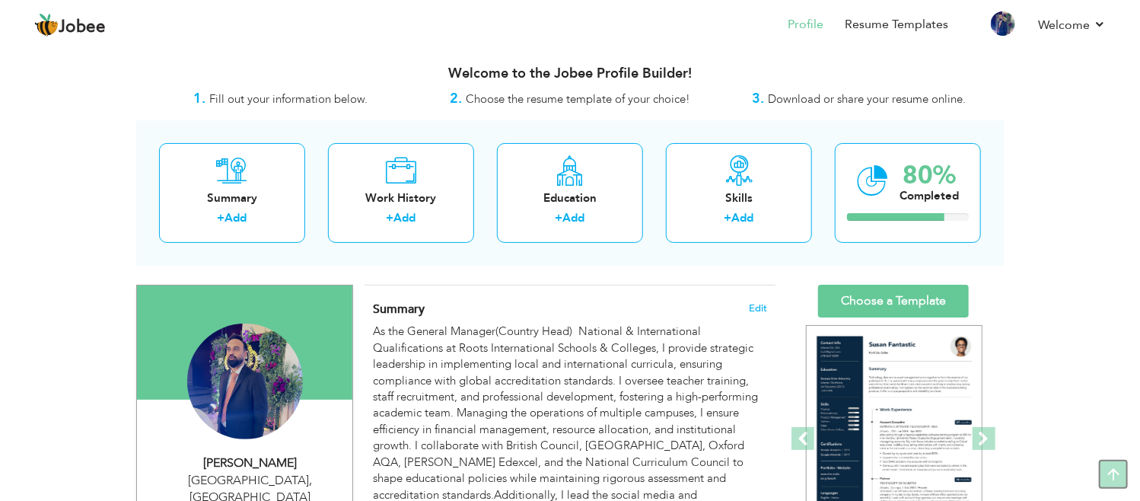
scroll to position [0, 0]
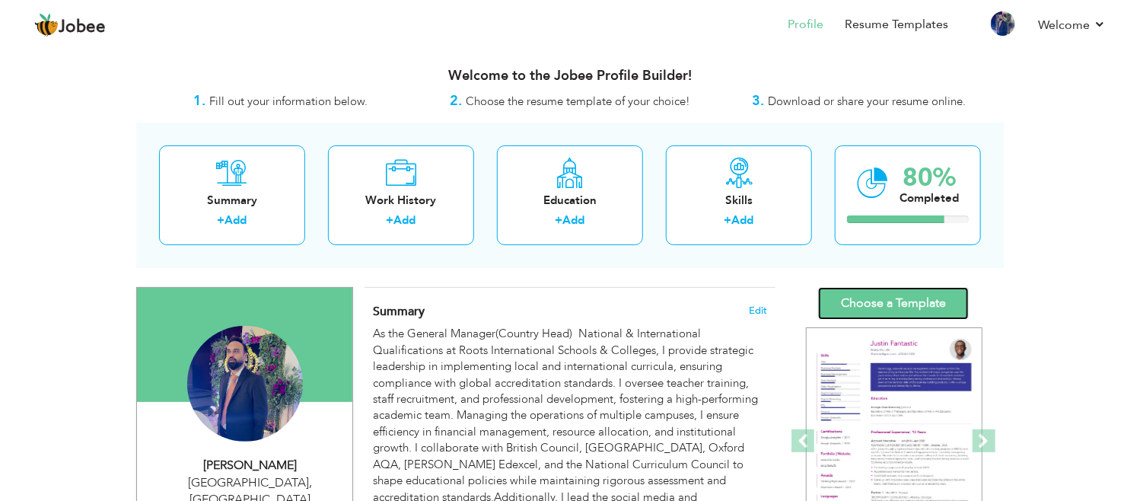
click at [855, 302] on link "Choose a Template" at bounding box center [893, 303] width 151 height 33
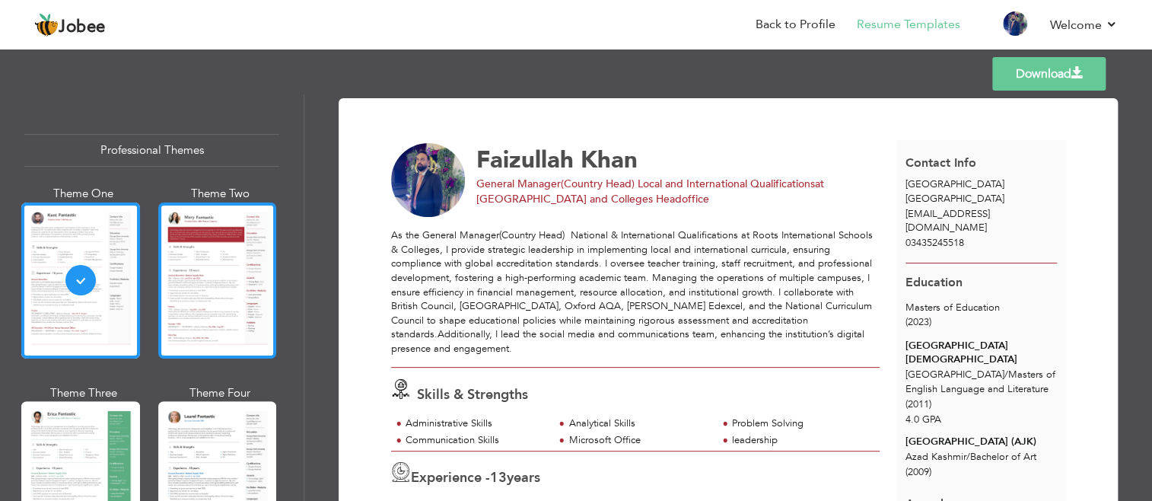
click at [216, 259] on div at bounding box center [217, 280] width 119 height 156
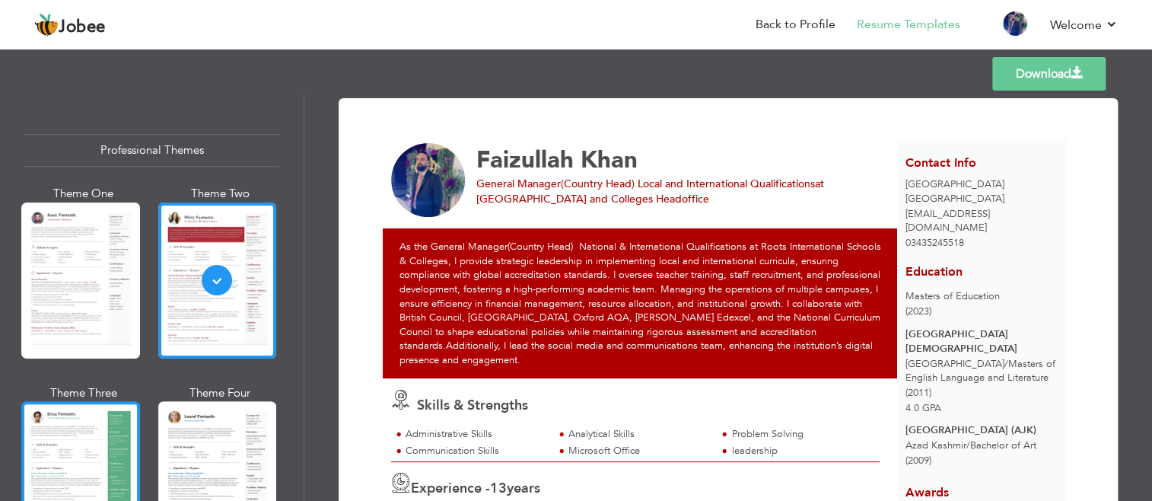
click at [93, 424] on div at bounding box center [80, 479] width 119 height 156
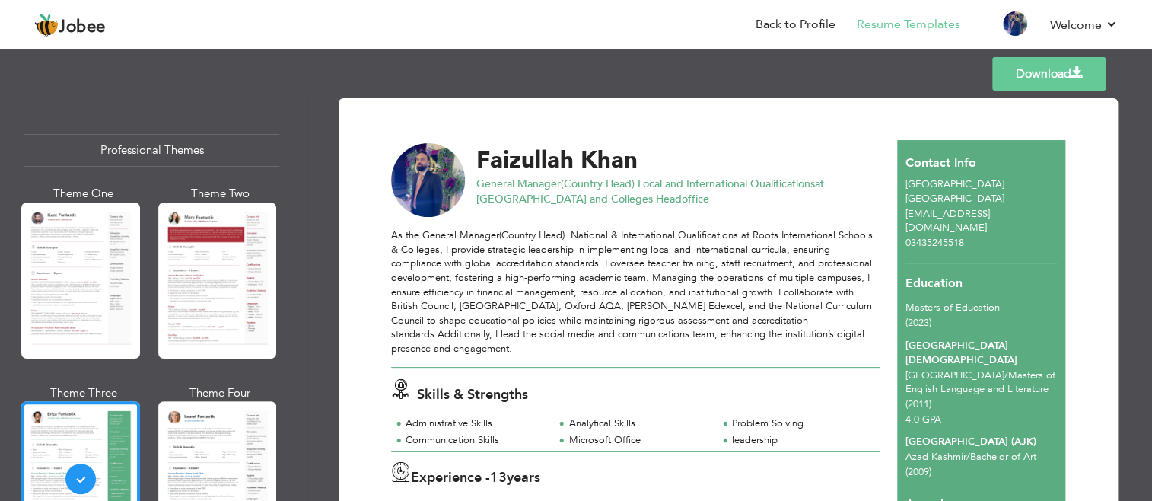
scroll to position [3, 0]
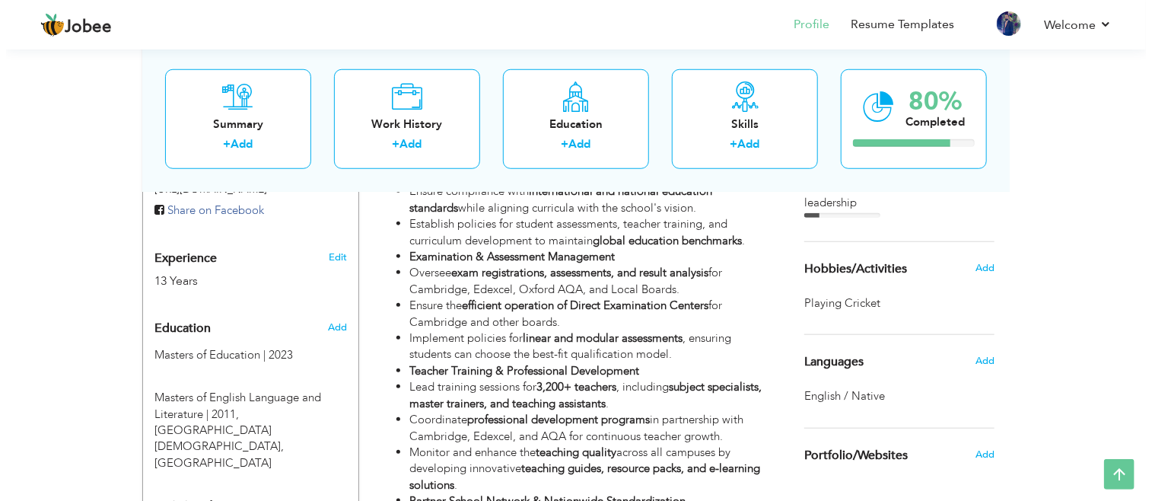
scroll to position [610, 0]
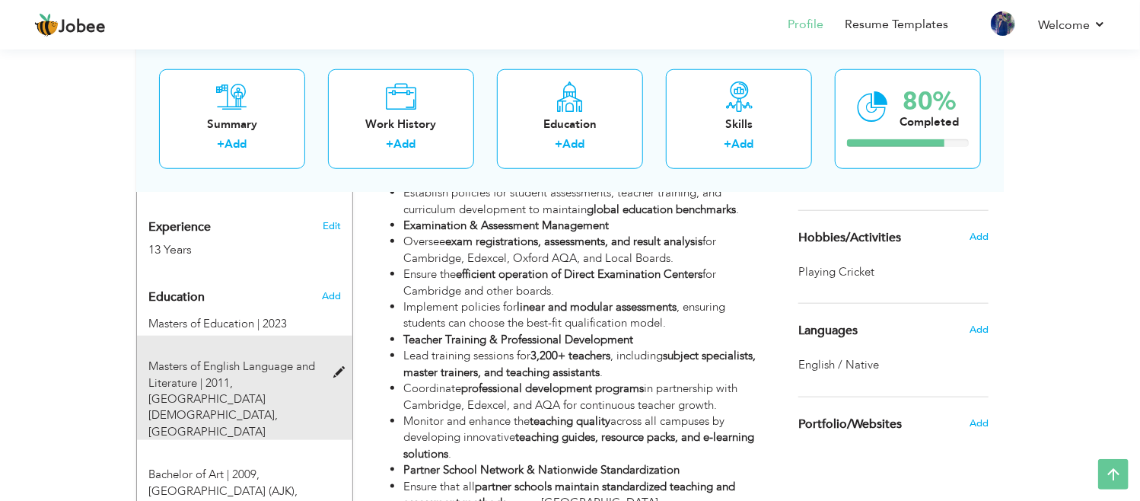
click at [338, 367] on span at bounding box center [342, 372] width 19 height 11
type input "Masters of English Language and Literature"
type input "2011"
type input "International Islamic University"
type input "4"
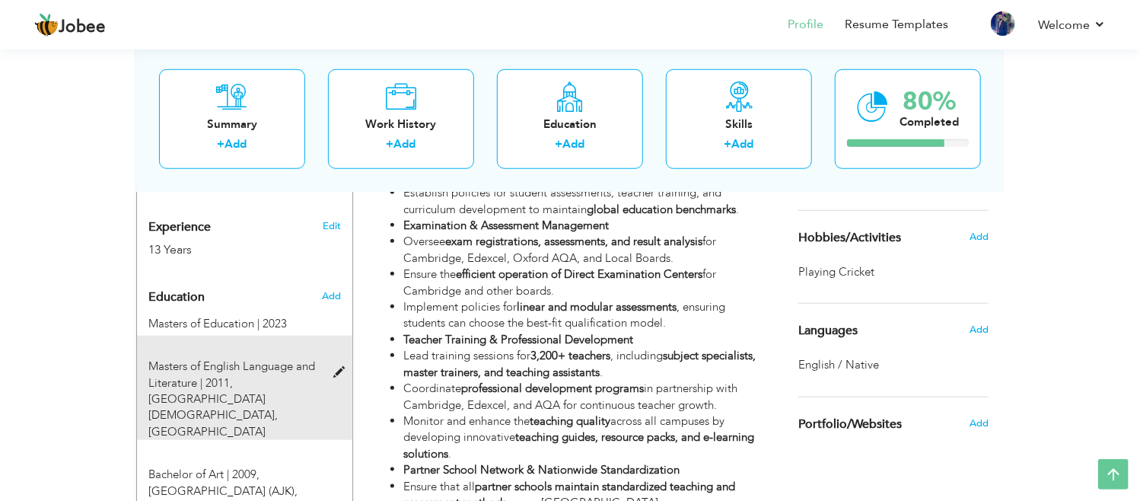
radio input "true"
type input "[GEOGRAPHIC_DATA]"
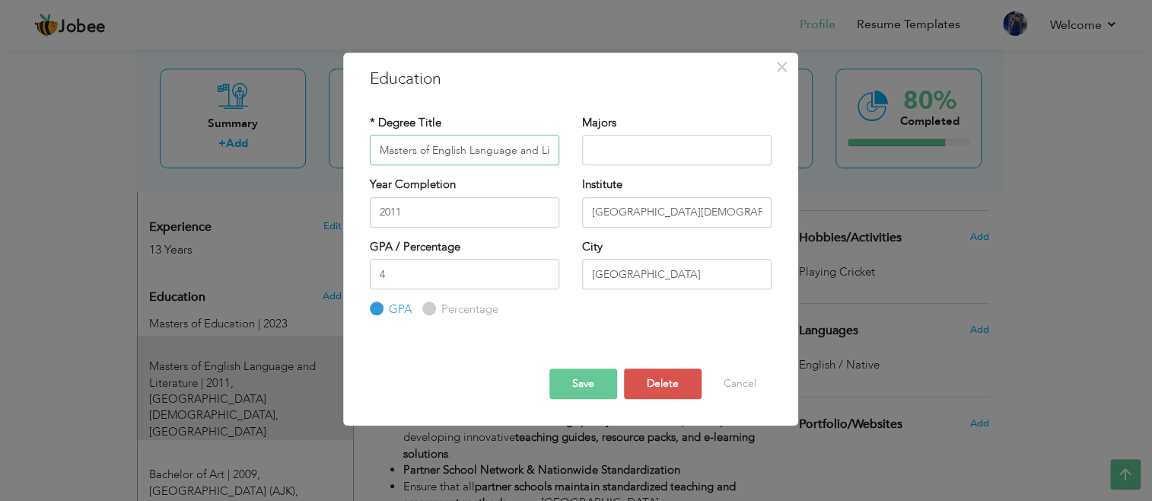
scroll to position [0, 34]
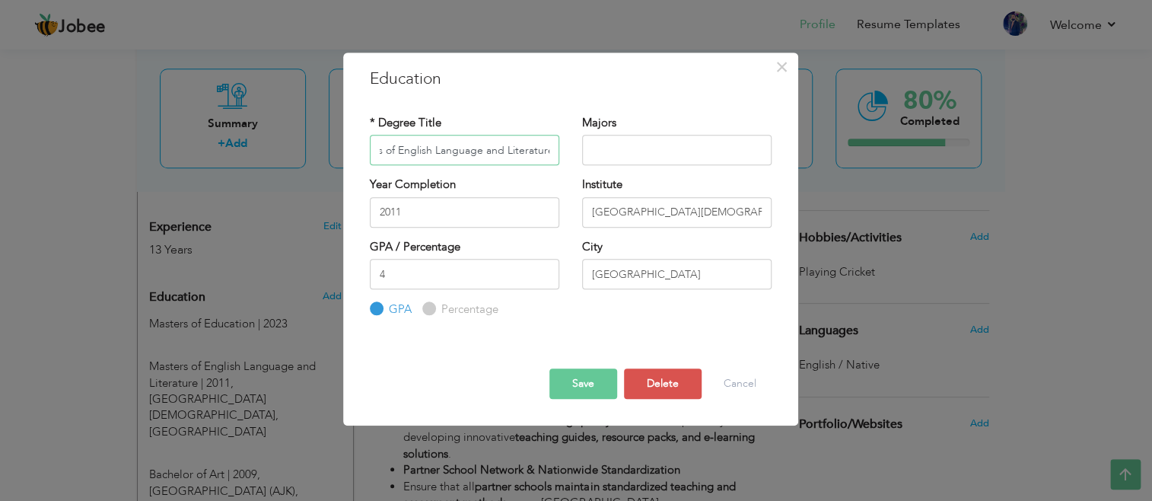
click at [394, 150] on input "Masters of English Language and Literature" at bounding box center [464, 150] width 189 height 30
click at [575, 378] on button "Save" at bounding box center [583, 383] width 68 height 30
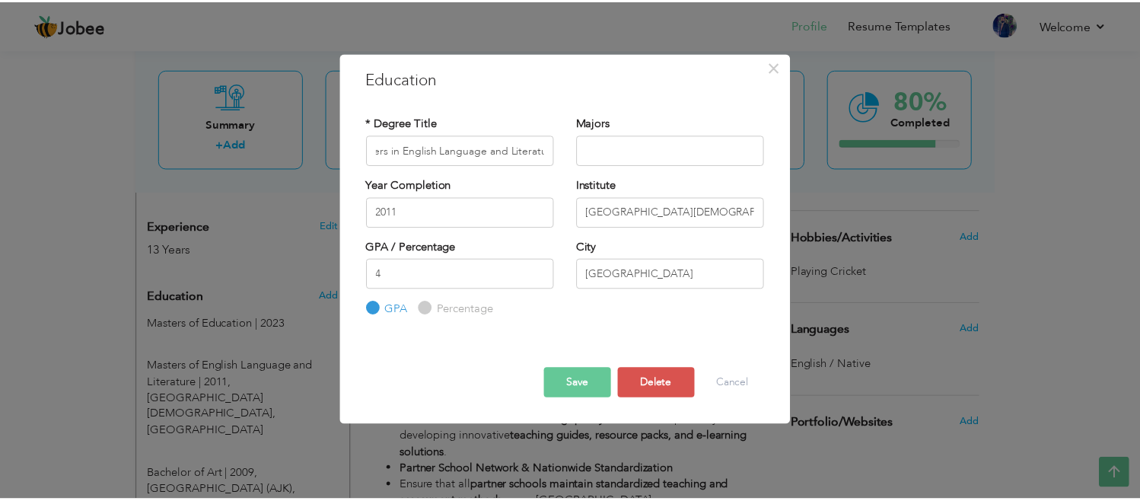
scroll to position [0, 0]
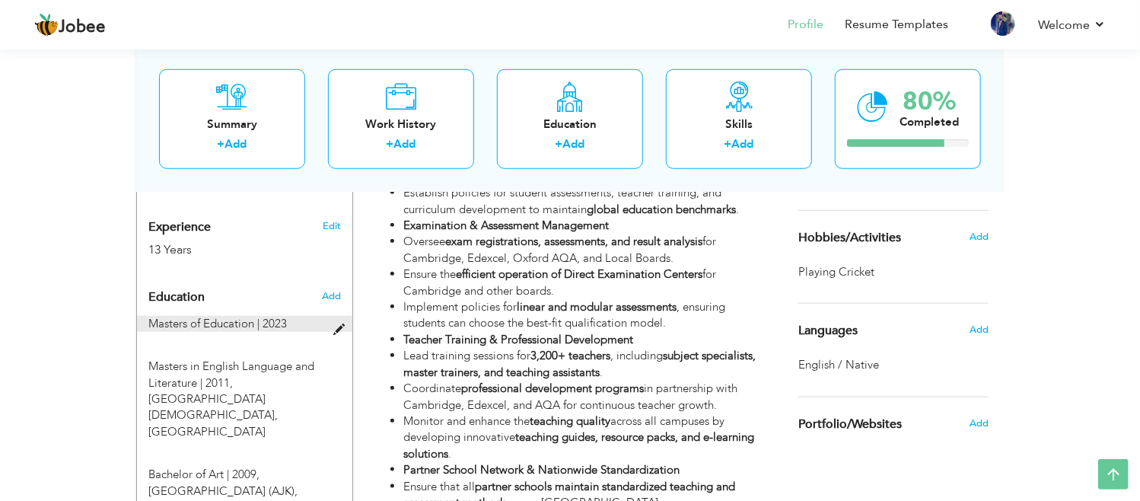
click at [334, 324] on span at bounding box center [342, 329] width 19 height 11
type input "Masters of Education"
type input "2023"
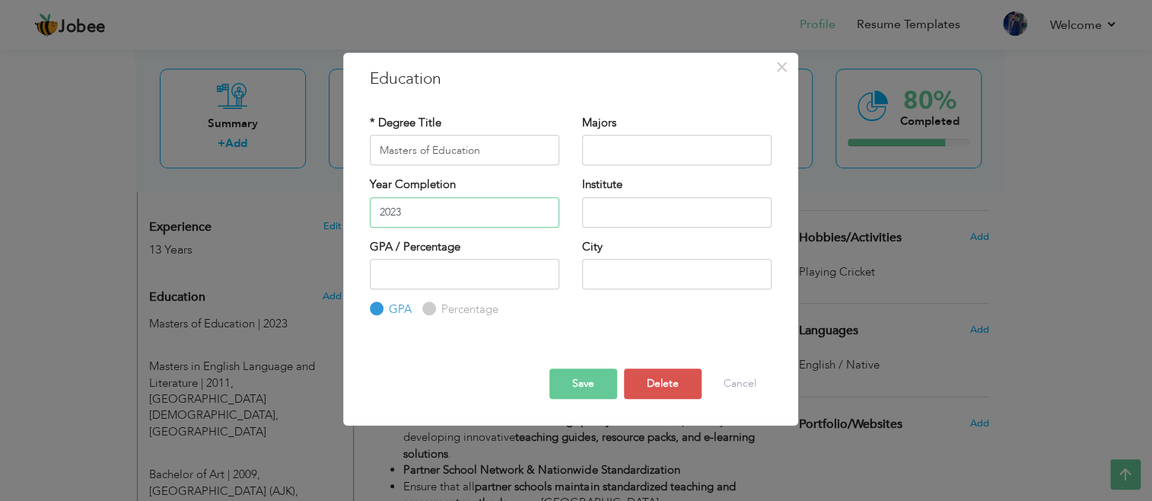
click at [410, 205] on input "2023" at bounding box center [464, 212] width 189 height 30
click at [429, 154] on input "Masters of Education" at bounding box center [464, 150] width 189 height 30
type input "Masters in Education"
click at [587, 384] on button "Save" at bounding box center [583, 383] width 68 height 30
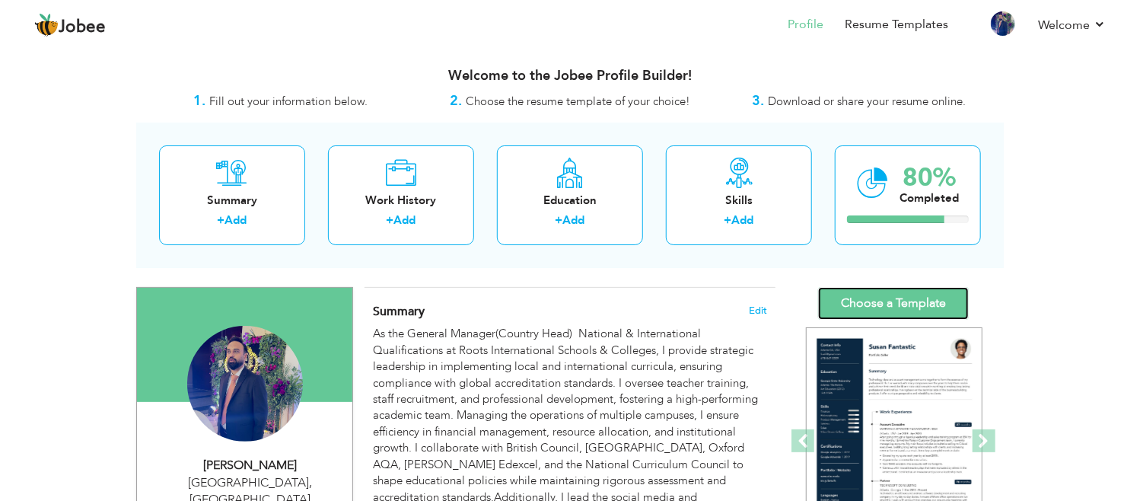
click at [906, 298] on link "Choose a Template" at bounding box center [893, 303] width 151 height 33
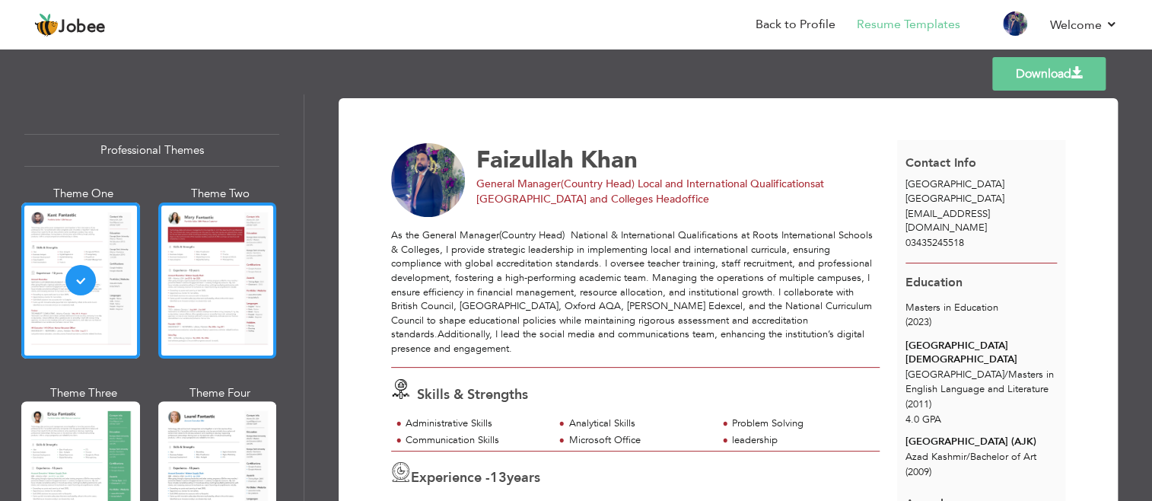
click at [217, 305] on div at bounding box center [217, 280] width 119 height 156
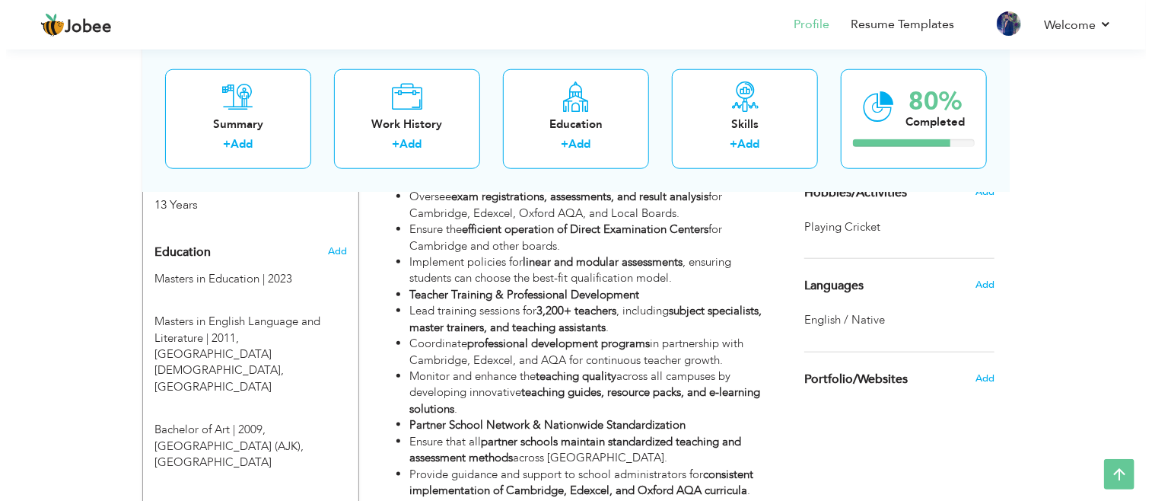
scroll to position [658, 0]
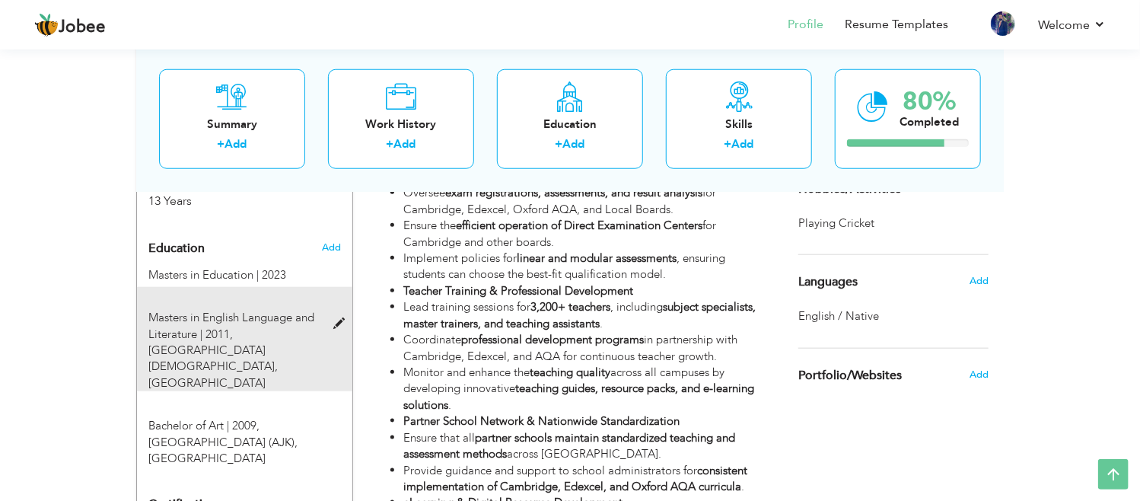
click at [336, 318] on span at bounding box center [342, 323] width 19 height 11
type input "Masters in English Language and Literature"
type input "2011"
type input "International Islamic University"
type input "4"
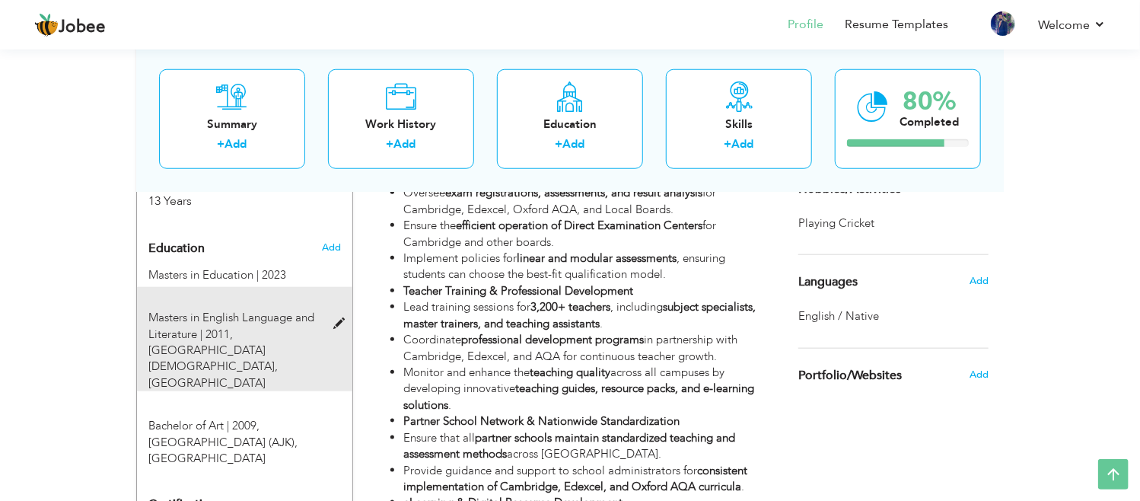
radio input "true"
type input "[GEOGRAPHIC_DATA]"
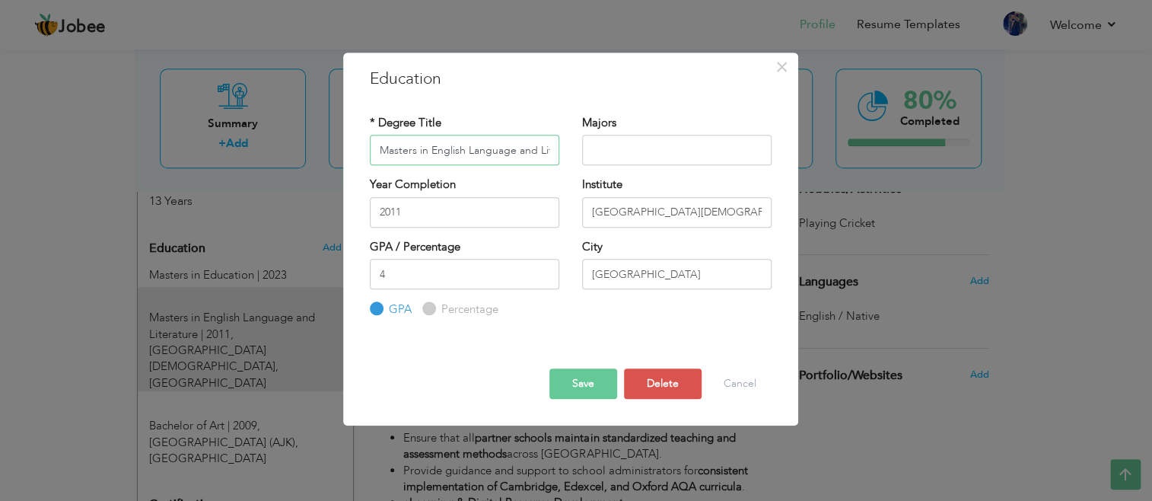
scroll to position [0, 33]
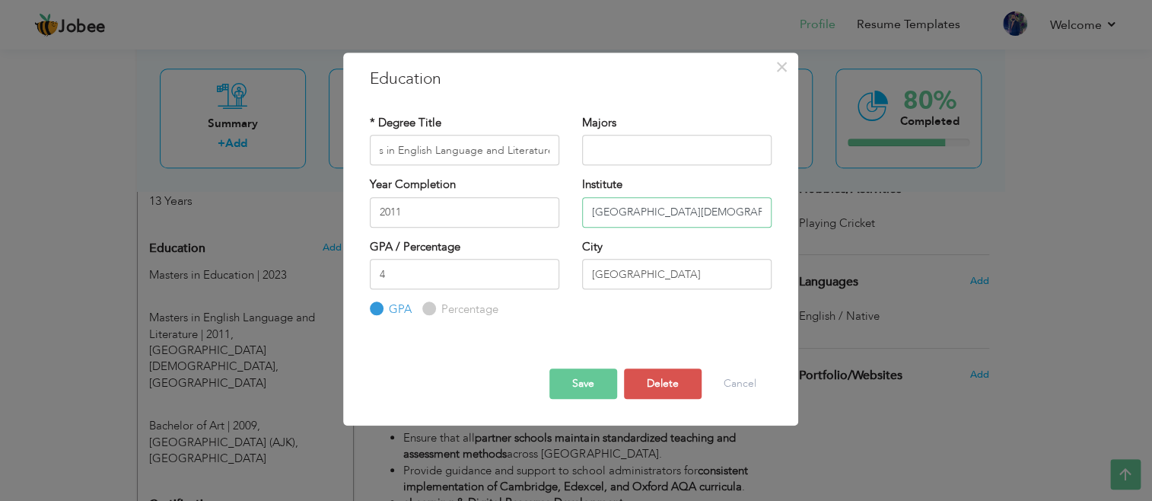
click at [736, 218] on input "International Islamic University" at bounding box center [676, 212] width 189 height 30
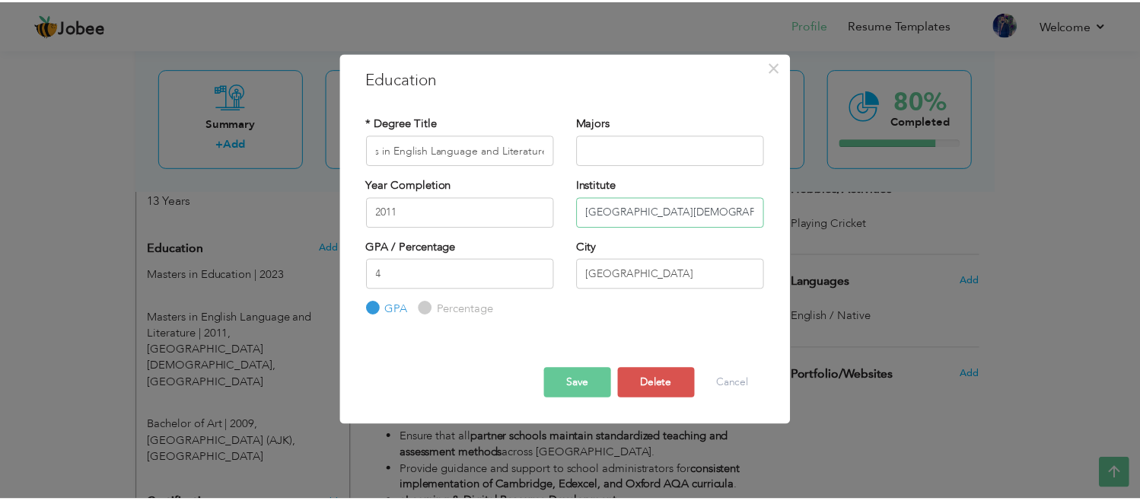
scroll to position [0, 0]
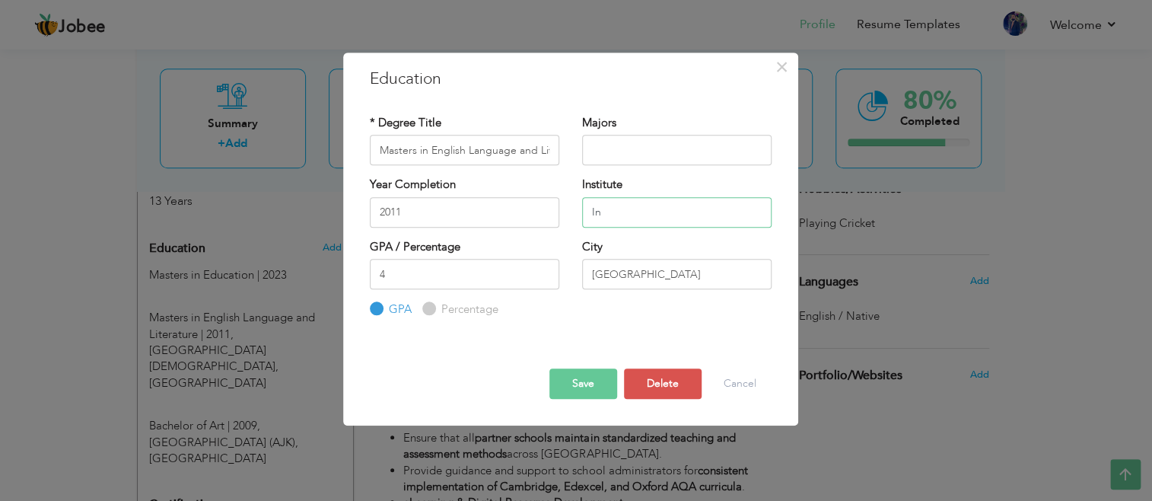
type input "I"
type input "[DEMOGRAPHIC_DATA][GEOGRAPHIC_DATA]"
click at [594, 387] on button "Save" at bounding box center [583, 383] width 68 height 30
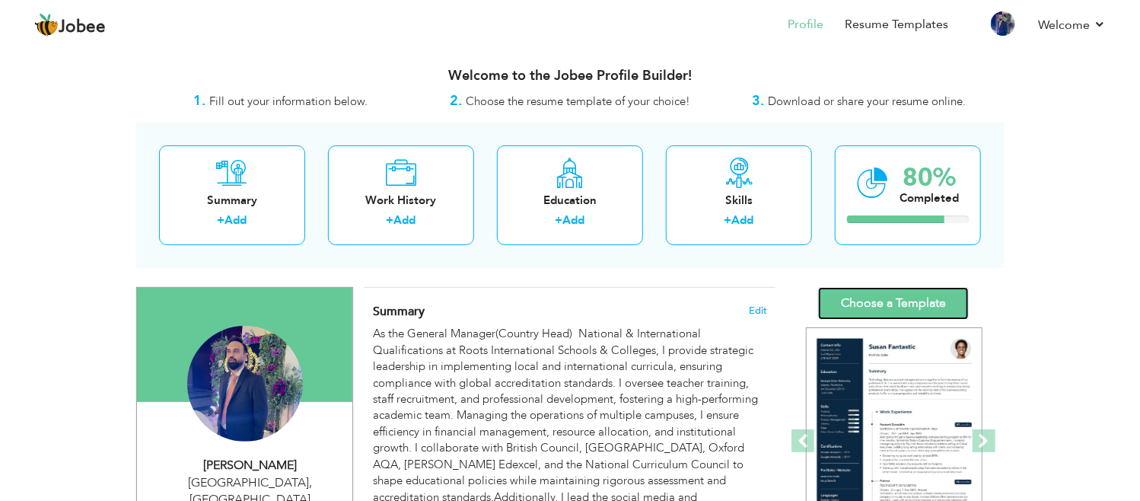
click at [855, 307] on link "Choose a Template" at bounding box center [893, 303] width 151 height 33
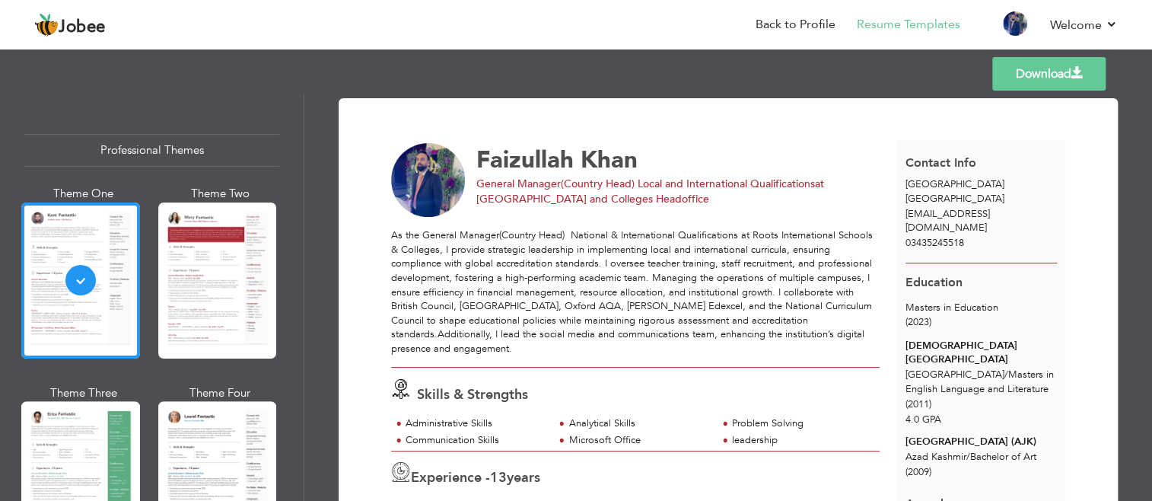
scroll to position [24, 0]
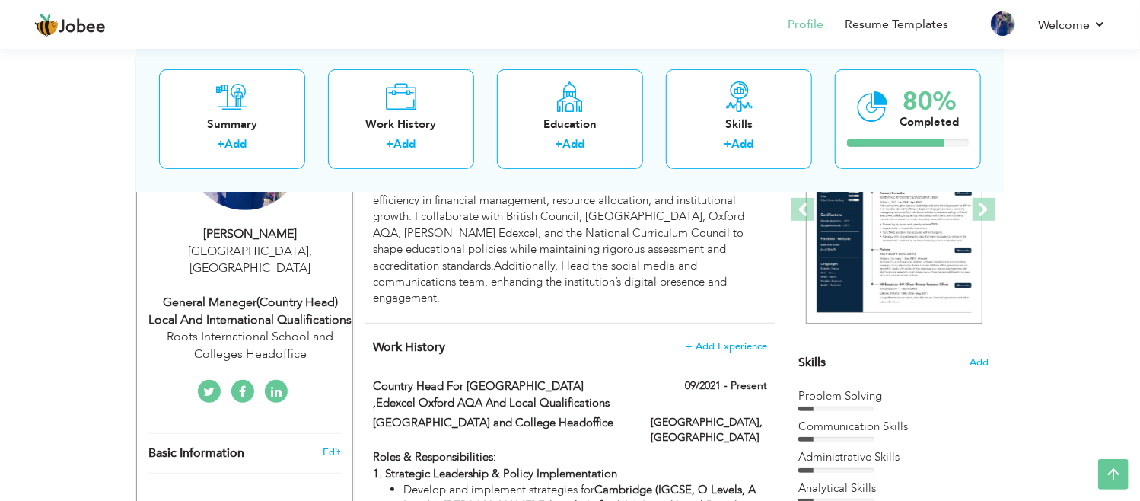
scroll to position [27, 0]
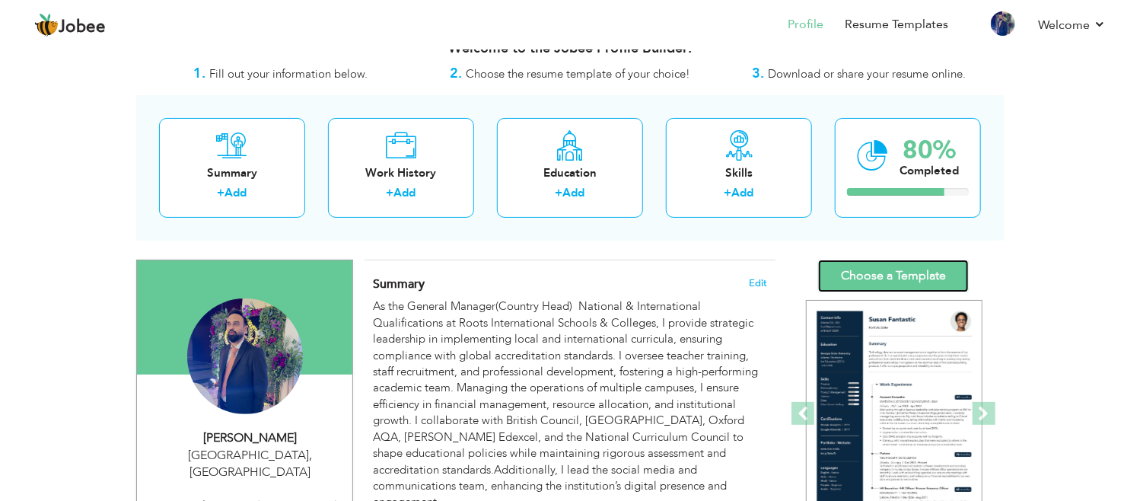
click at [892, 266] on link "Choose a Template" at bounding box center [893, 275] width 151 height 33
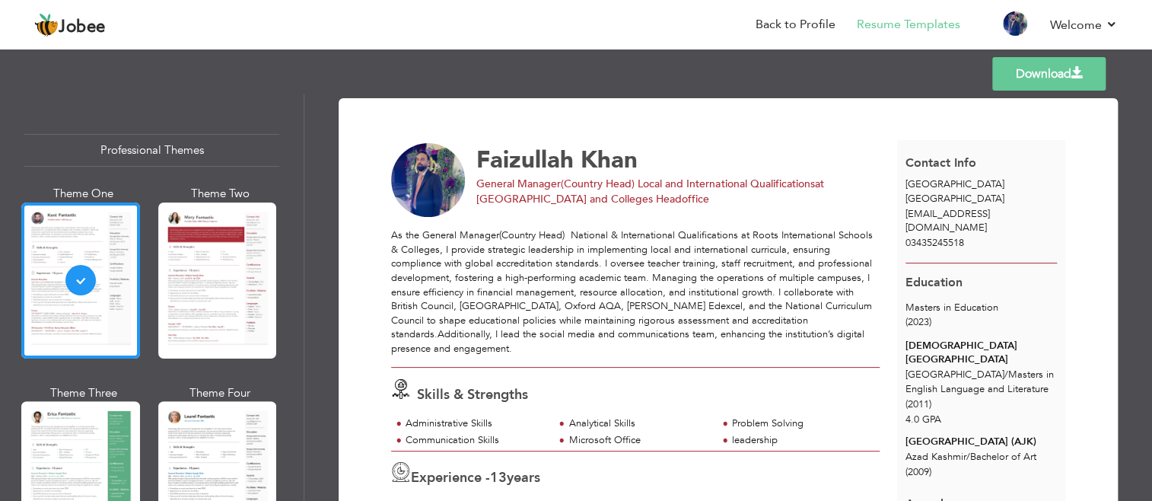
drag, startPoint x: 298, startPoint y: 132, endPoint x: 298, endPoint y: 162, distance: 29.7
click at [298, 162] on div "Professional Themes Theme One Theme Two Theme Three Theme Six" at bounding box center [152, 297] width 304 height 406
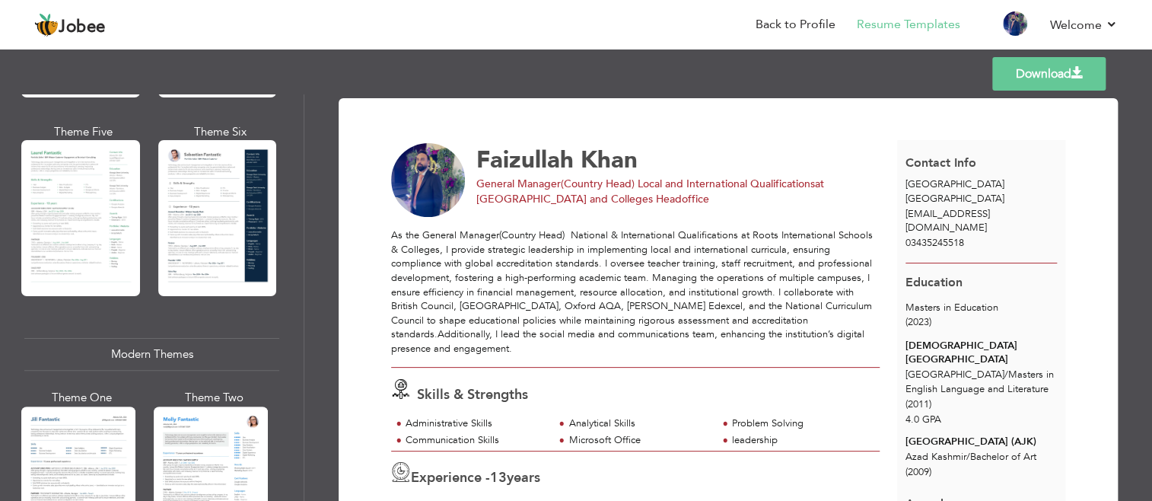
scroll to position [436, 0]
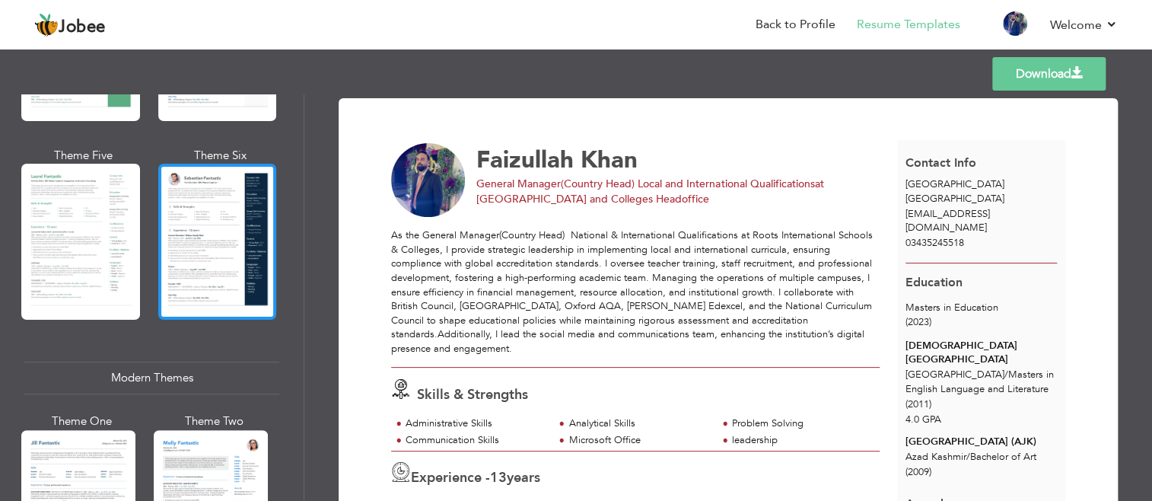
click at [235, 235] on div at bounding box center [217, 242] width 119 height 156
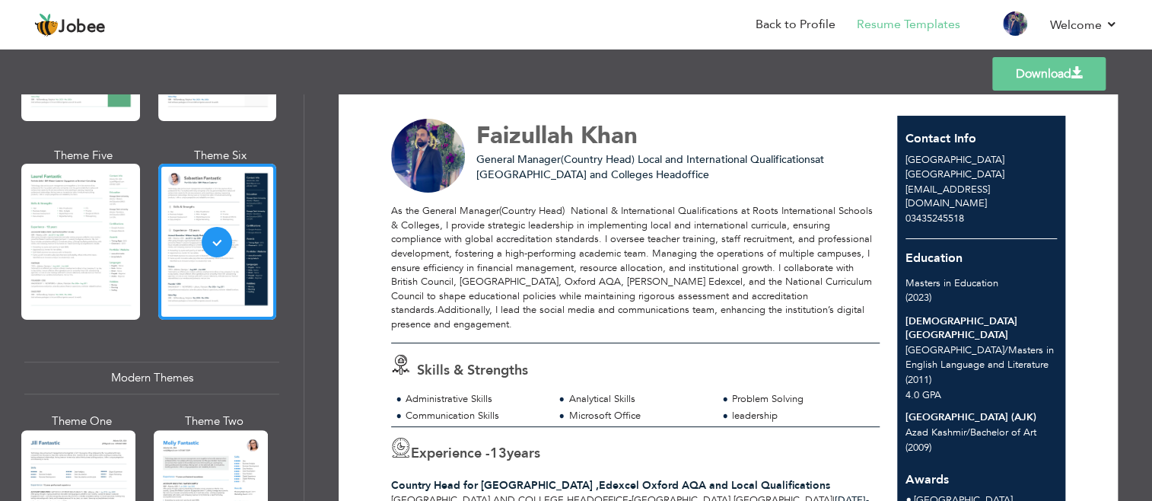
scroll to position [0, 0]
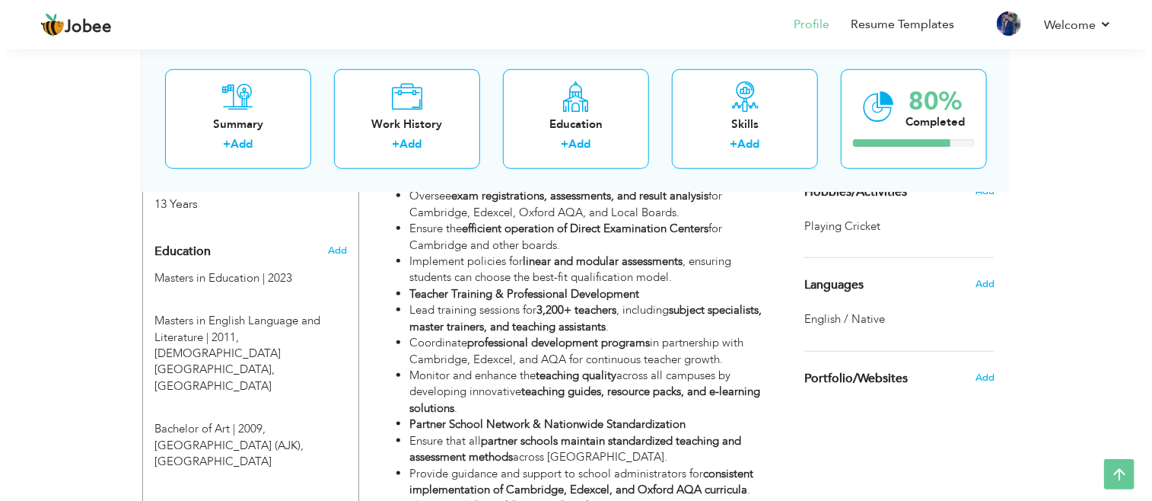
scroll to position [658, 0]
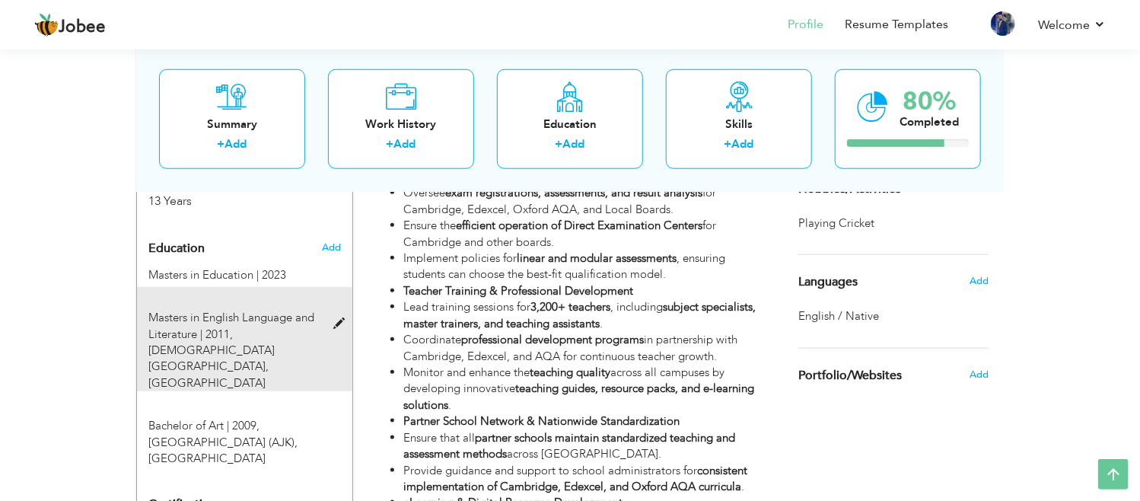
click at [332, 310] on div "Masters in English Language and Literature | 2011, Islamic University, Islamabad" at bounding box center [235, 350] width 197 height 81
type input "Masters in English Language and Literature"
type input "2011"
type input "Islamic University"
radio input "true"
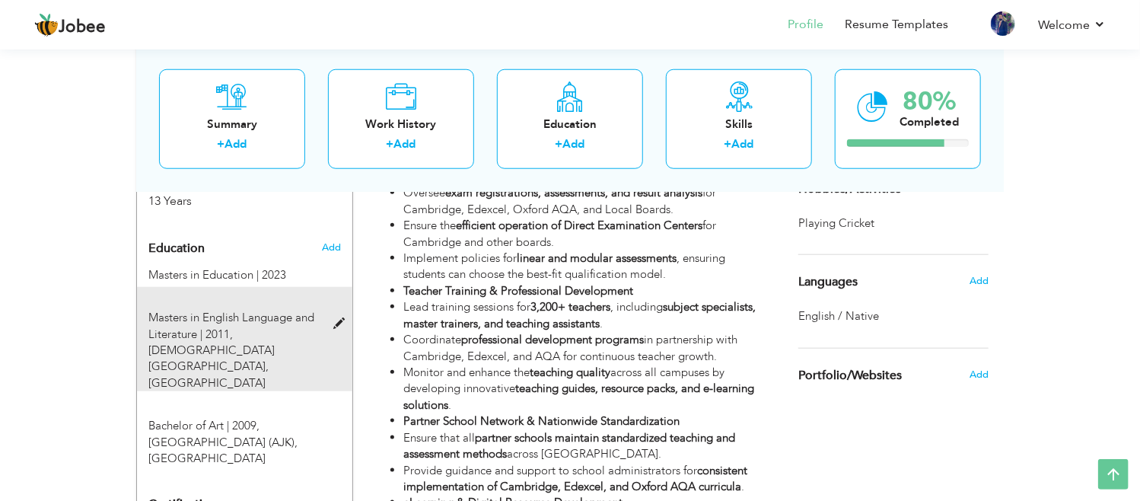
type input "[GEOGRAPHIC_DATA]"
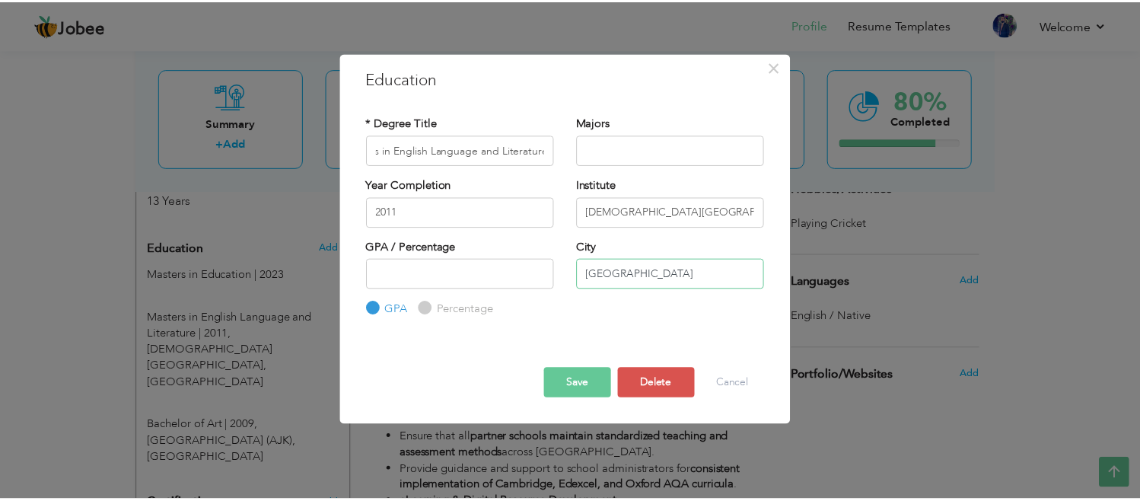
scroll to position [0, 0]
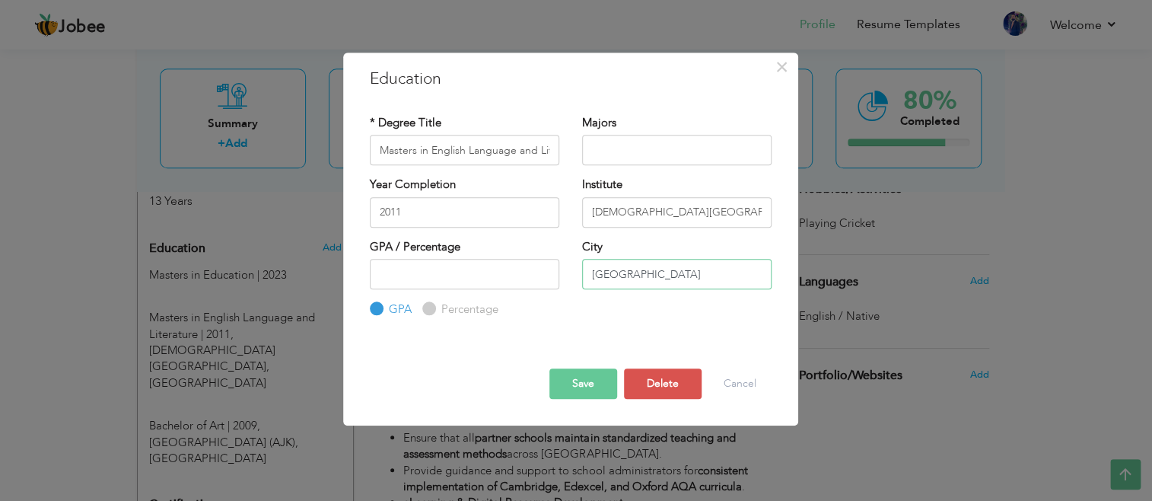
drag, startPoint x: 654, startPoint y: 276, endPoint x: 581, endPoint y: 266, distance: 73.0
click at [582, 266] on input "[GEOGRAPHIC_DATA]" at bounding box center [676, 274] width 189 height 30
click at [710, 218] on input "Islamic University" at bounding box center [676, 212] width 189 height 30
type input "I"
click at [390, 267] on input "number" at bounding box center [464, 274] width 189 height 30
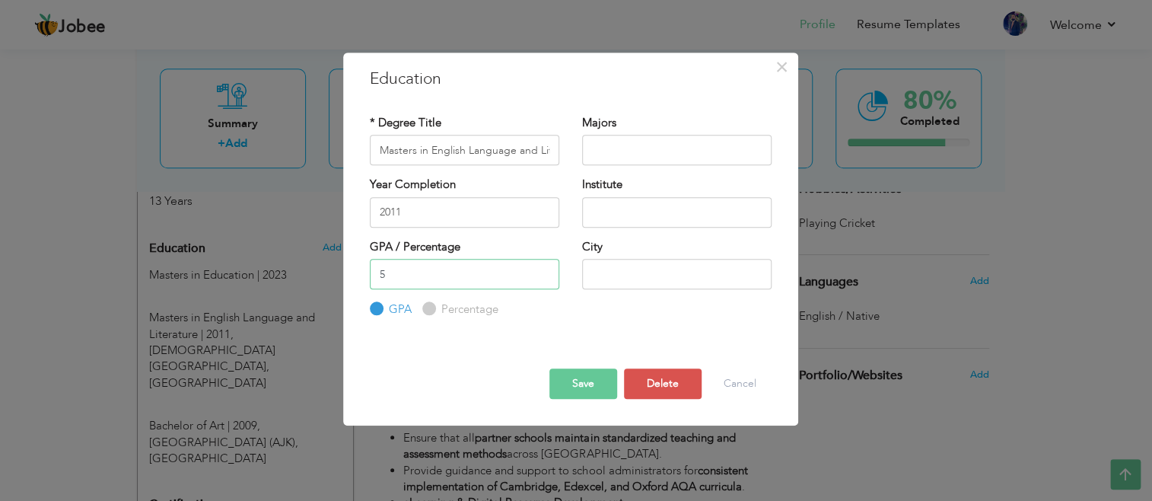
click at [543, 269] on input "5" at bounding box center [464, 274] width 189 height 30
click at [543, 276] on input "4" at bounding box center [464, 274] width 189 height 30
type input "3"
click at [543, 276] on input "3" at bounding box center [464, 274] width 189 height 30
click at [579, 380] on button "Save" at bounding box center [583, 383] width 68 height 30
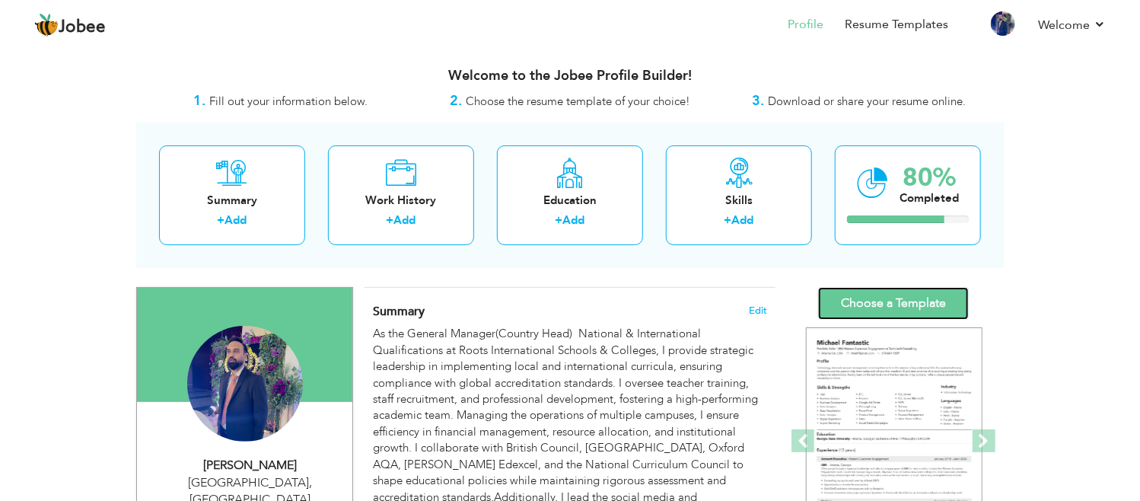
click at [877, 301] on link "Choose a Template" at bounding box center [893, 303] width 151 height 33
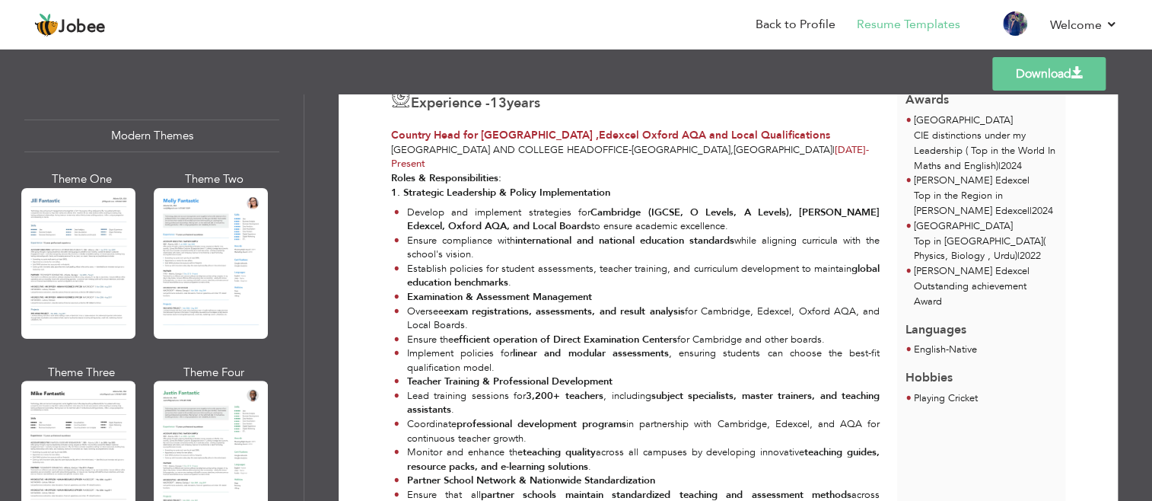
scroll to position [691, 0]
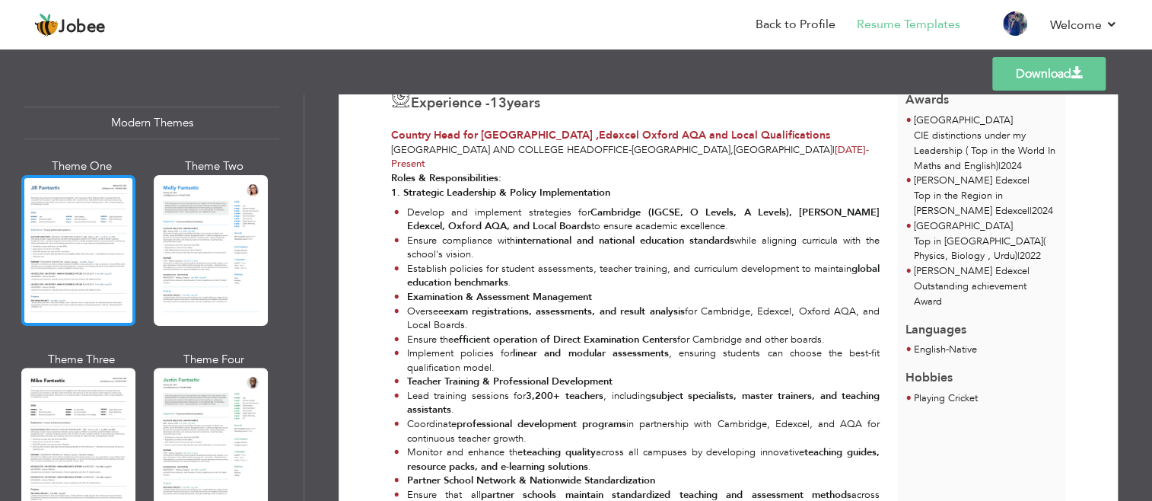
click at [88, 205] on div at bounding box center [78, 250] width 114 height 151
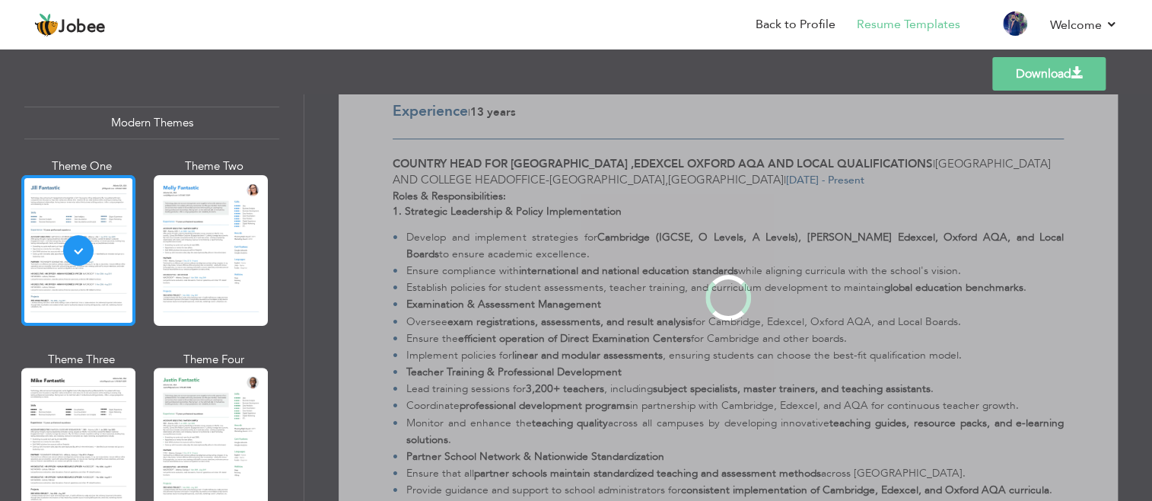
scroll to position [0, 0]
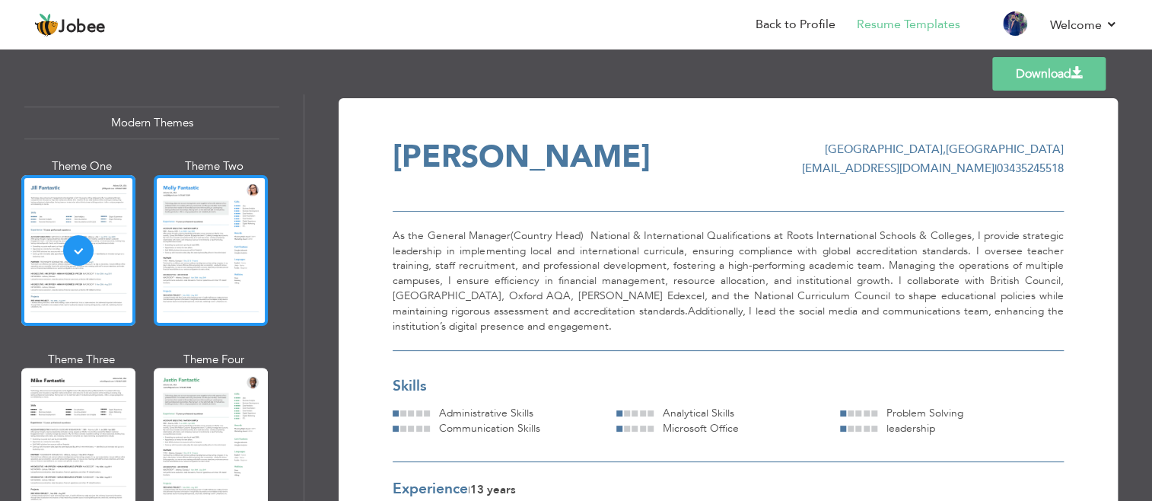
click at [225, 237] on div at bounding box center [211, 250] width 114 height 151
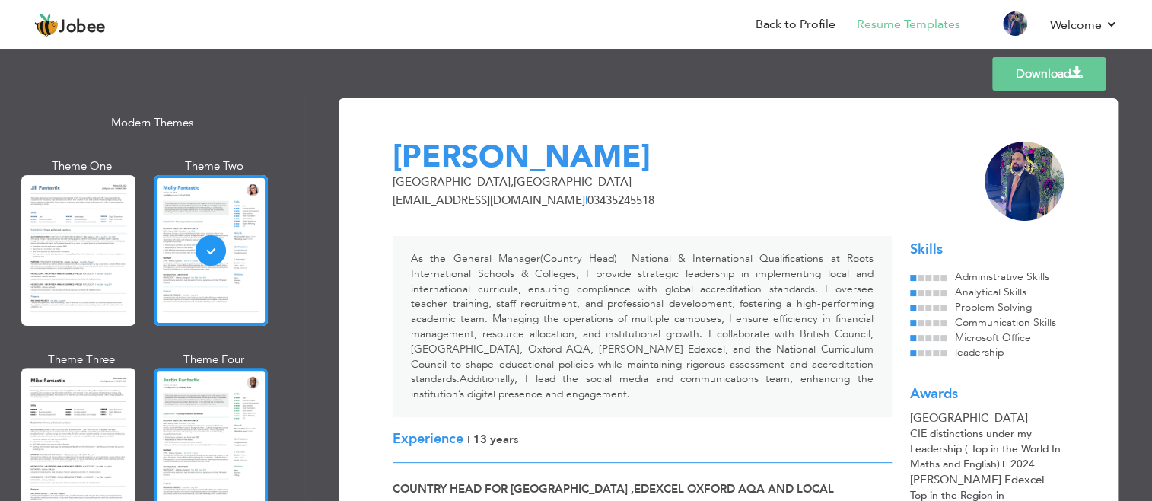
click at [231, 403] on div at bounding box center [211, 443] width 114 height 151
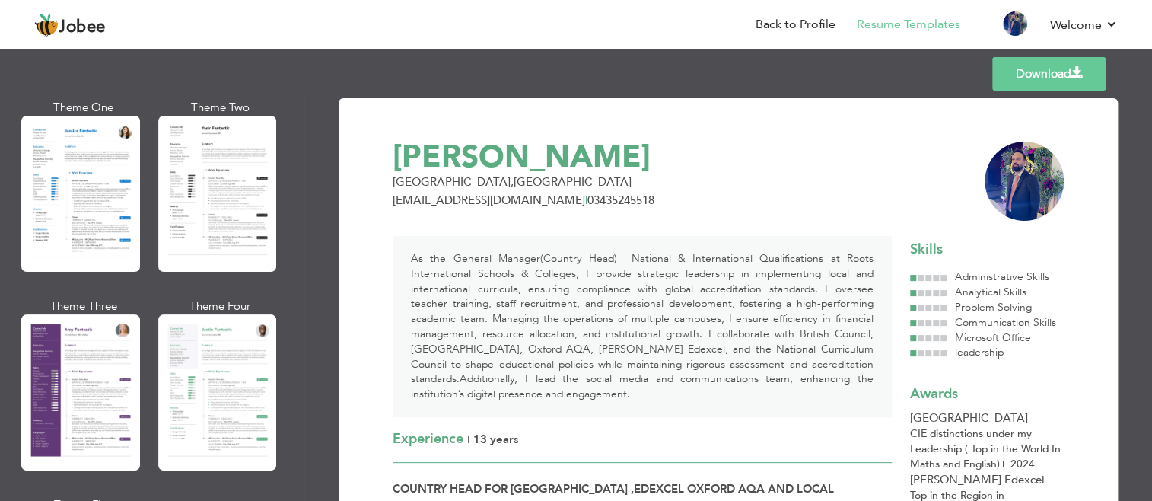
scroll to position [1212, 0]
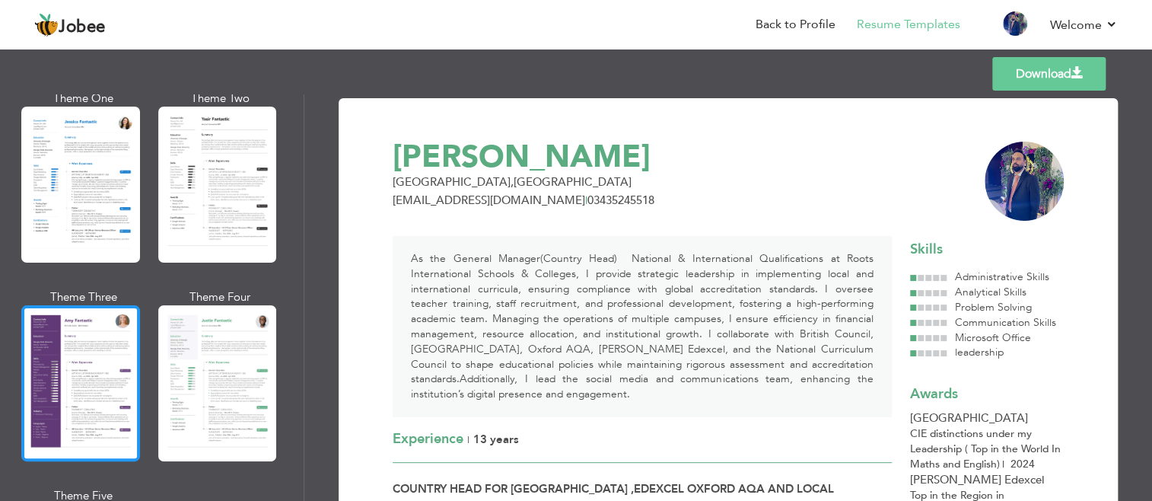
click at [88, 343] on div at bounding box center [80, 383] width 119 height 156
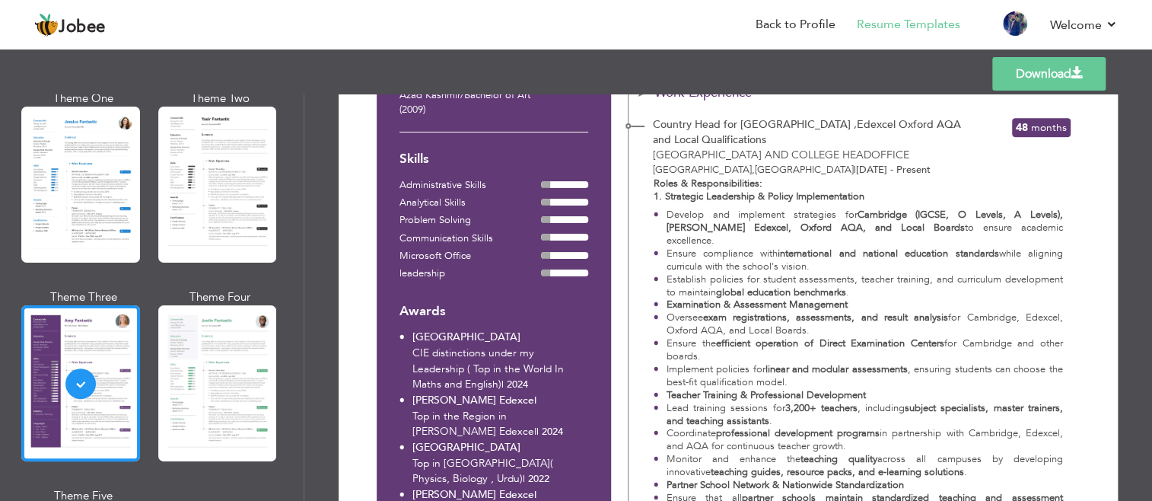
scroll to position [287, 0]
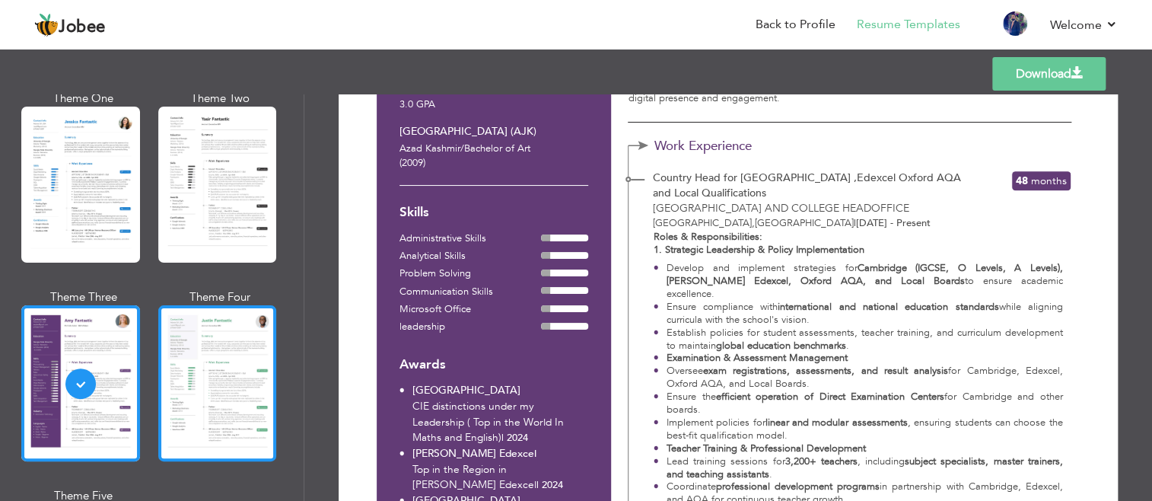
click at [224, 342] on div at bounding box center [217, 383] width 119 height 156
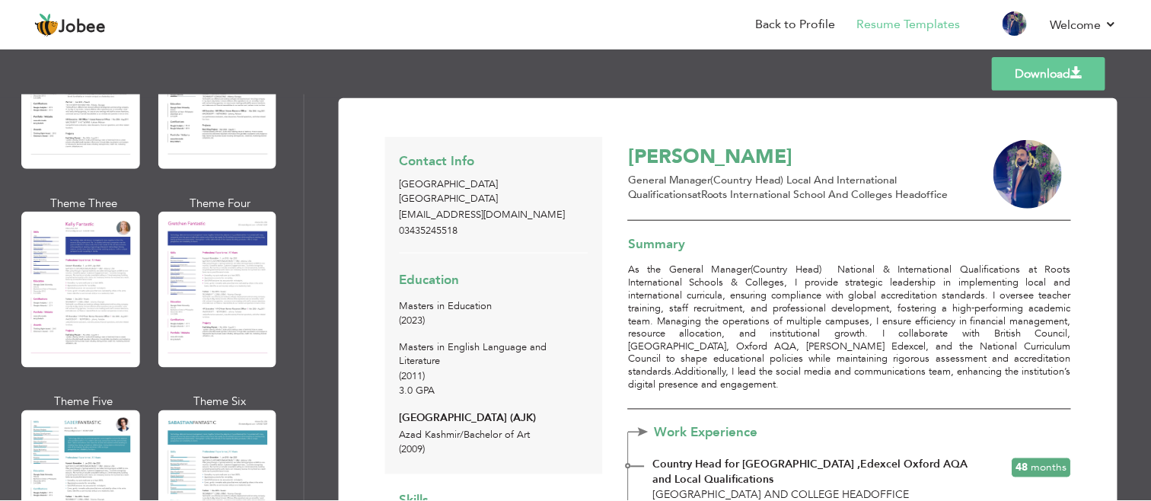
scroll to position [1979, 0]
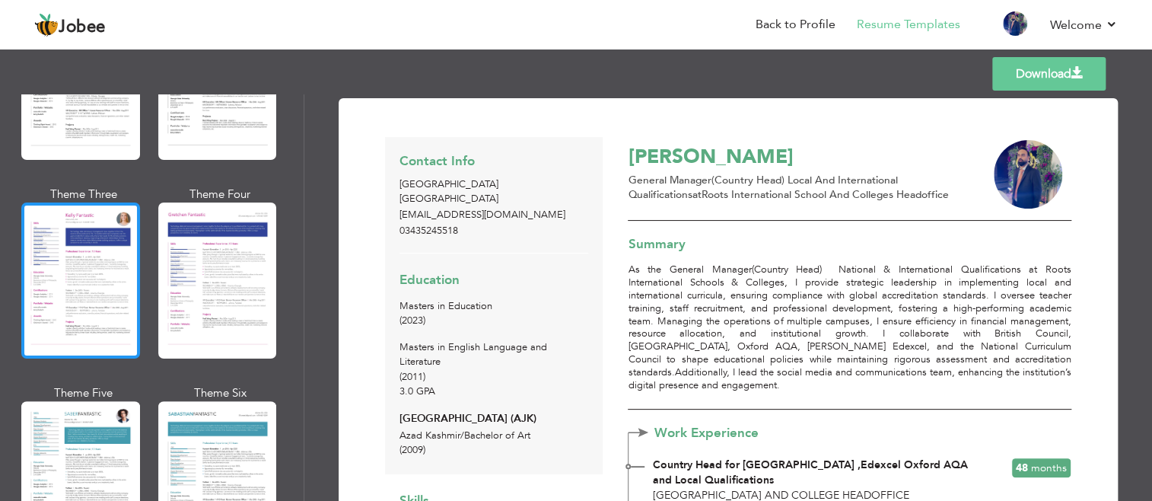
click at [58, 215] on div at bounding box center [80, 280] width 119 height 156
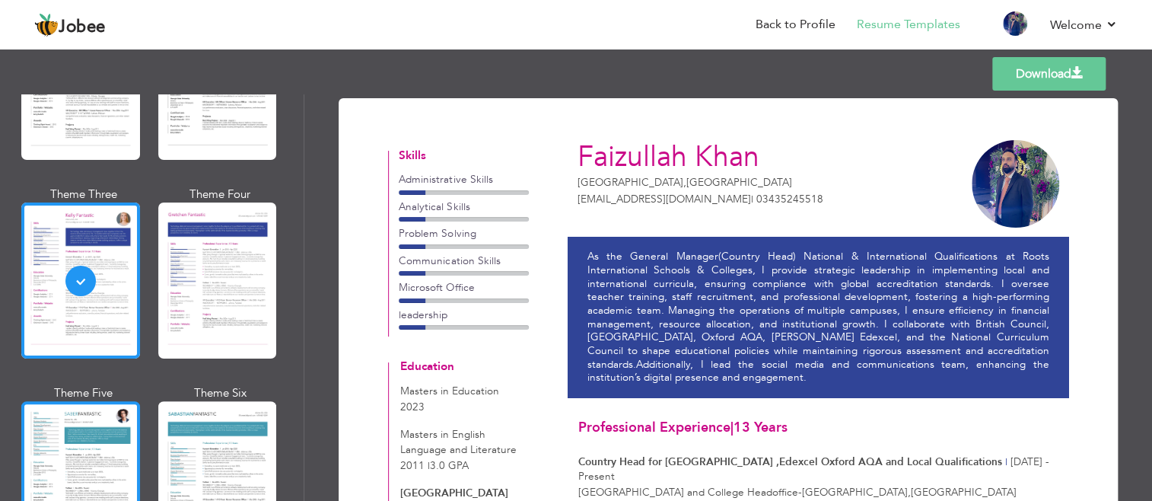
click at [86, 423] on div at bounding box center [80, 479] width 119 height 156
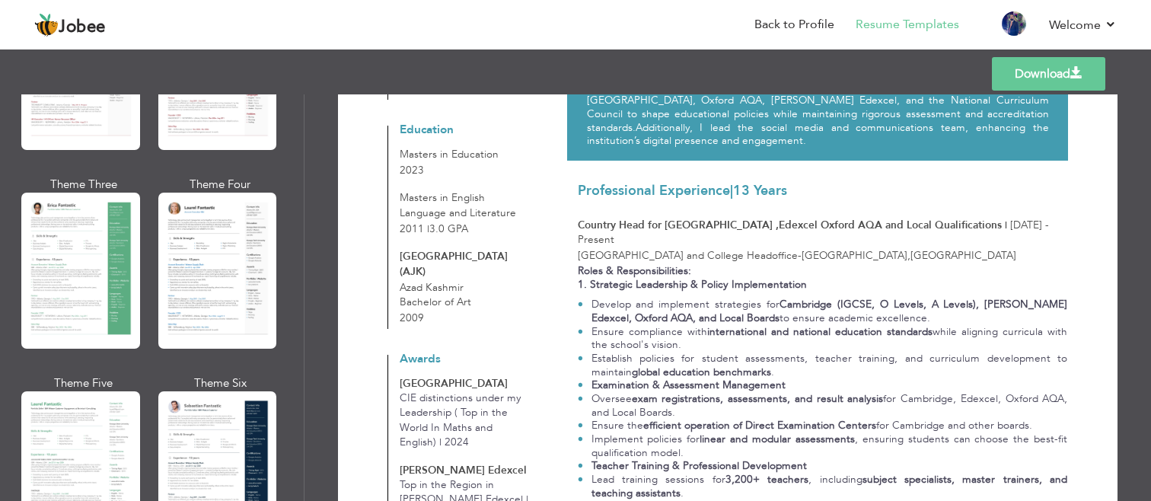
scroll to position [186, 0]
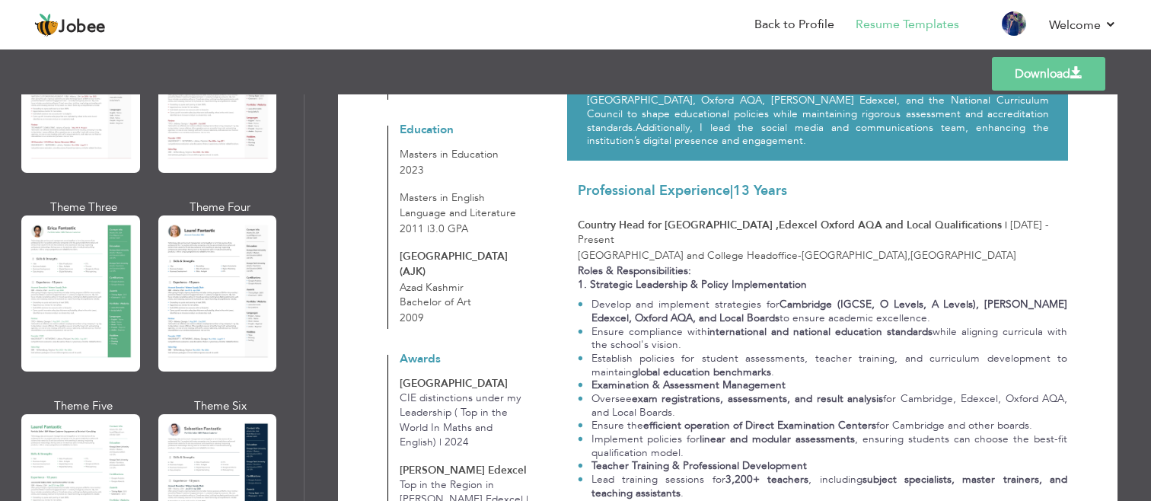
click at [1053, 81] on link "Download" at bounding box center [1048, 73] width 113 height 33
